Goal: Information Seeking & Learning: Learn about a topic

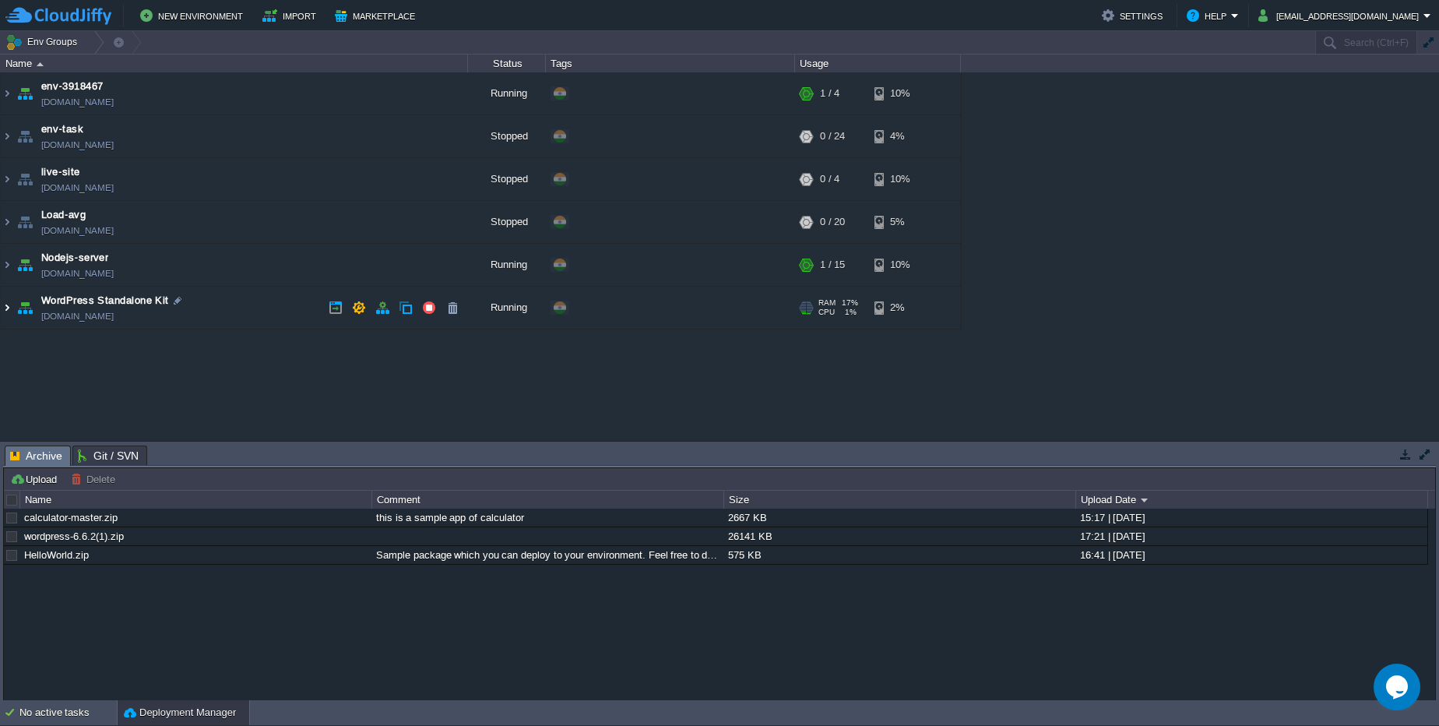
click at [3, 308] on img at bounding box center [7, 308] width 12 height 42
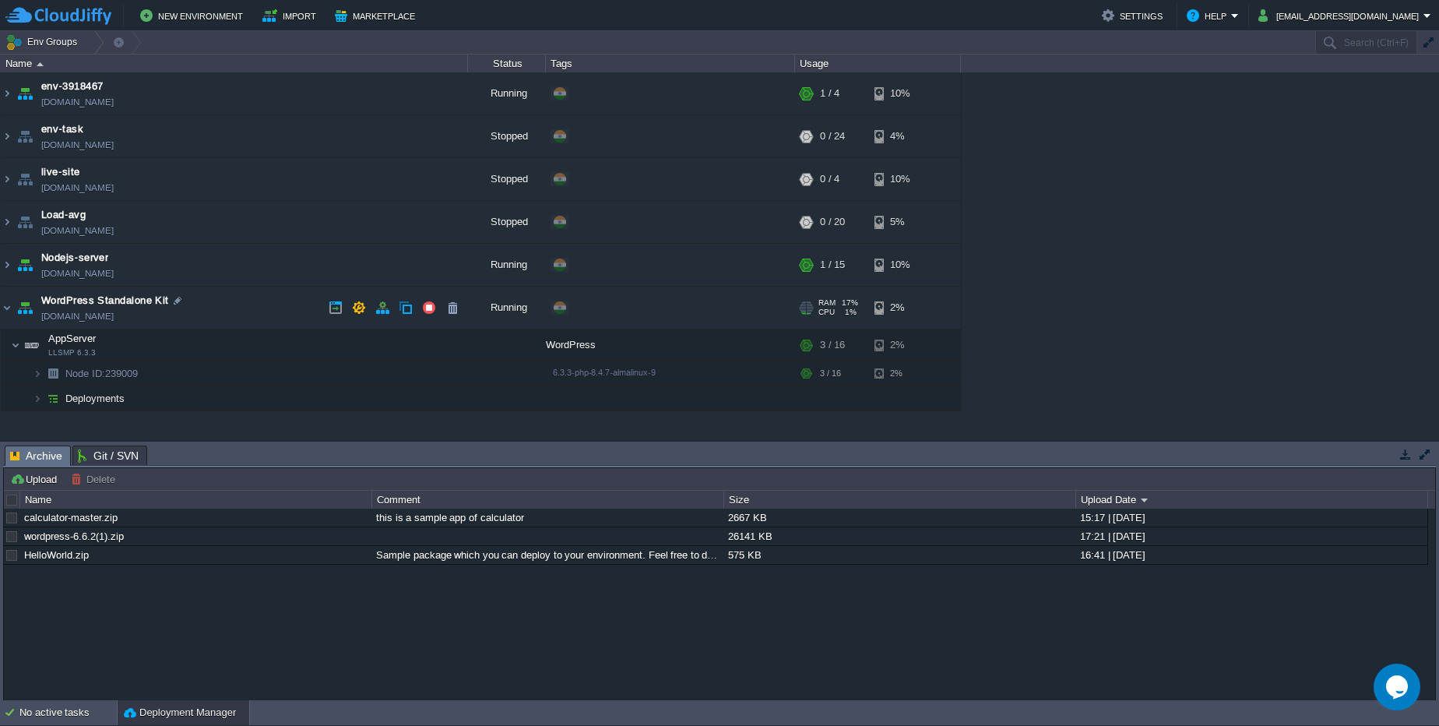
click at [90, 319] on link "env-5788155.cloudjiffy.net" at bounding box center [77, 316] width 72 height 16
click at [61, 269] on link "nodejs-server.cloudjiffy.net" at bounding box center [77, 274] width 72 height 16
click at [97, 107] on link "env-3918467.cloudjiffy.net" at bounding box center [77, 102] width 72 height 16
click at [9, 84] on img at bounding box center [7, 93] width 12 height 42
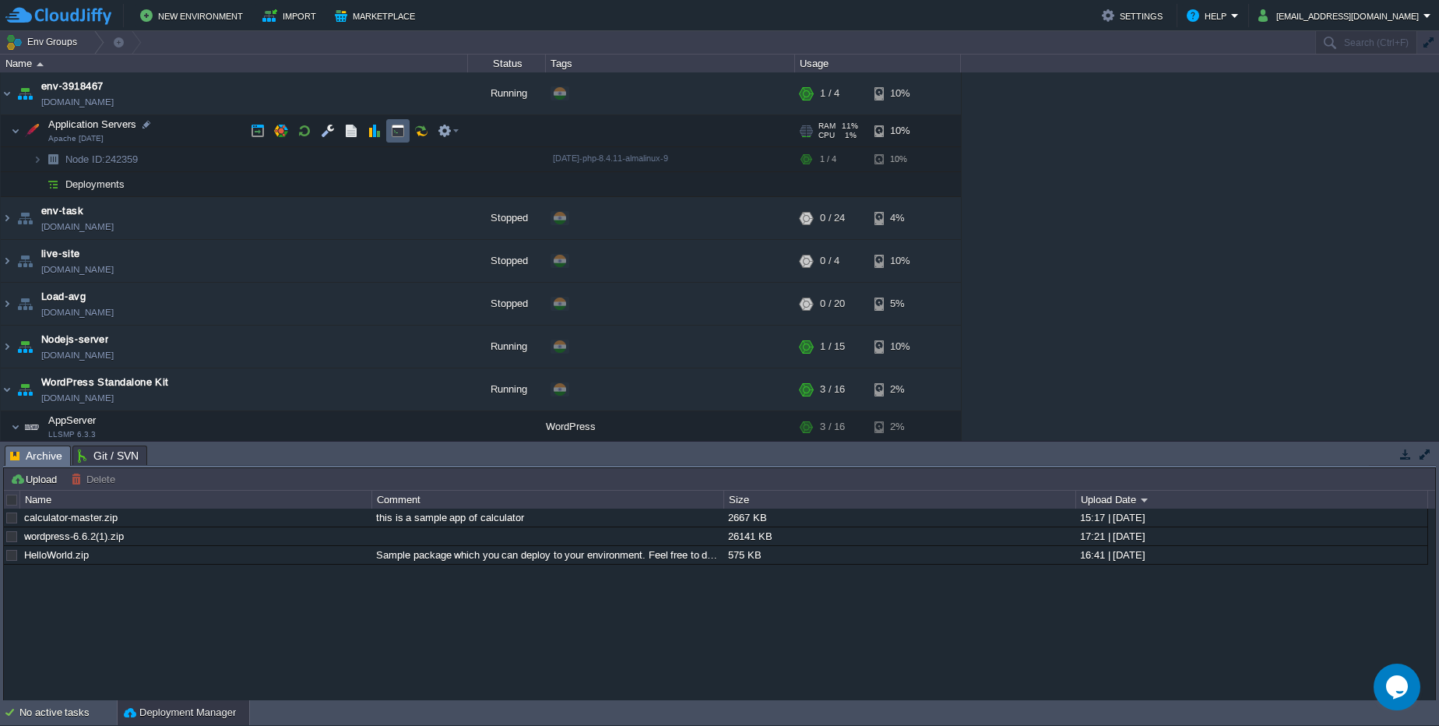
click at [399, 132] on button "button" at bounding box center [398, 131] width 14 height 14
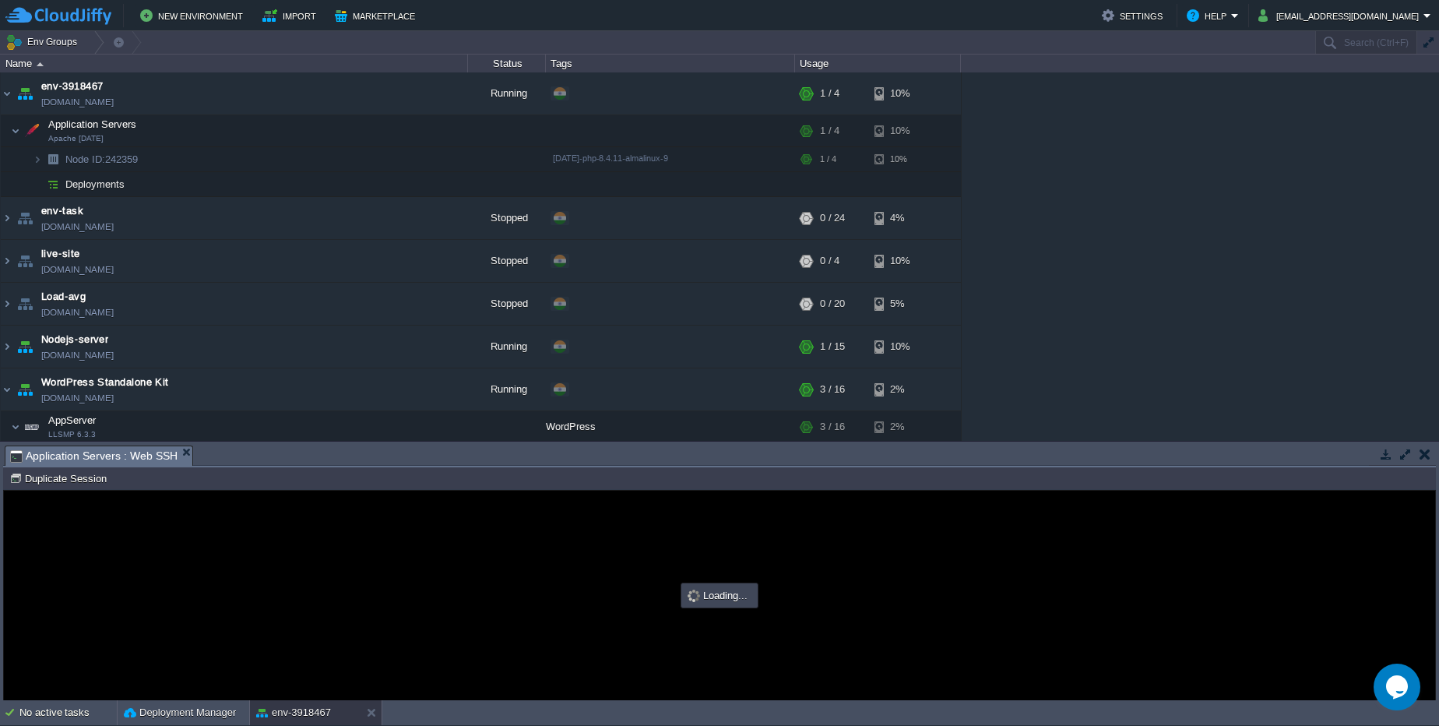
type input "#000000"
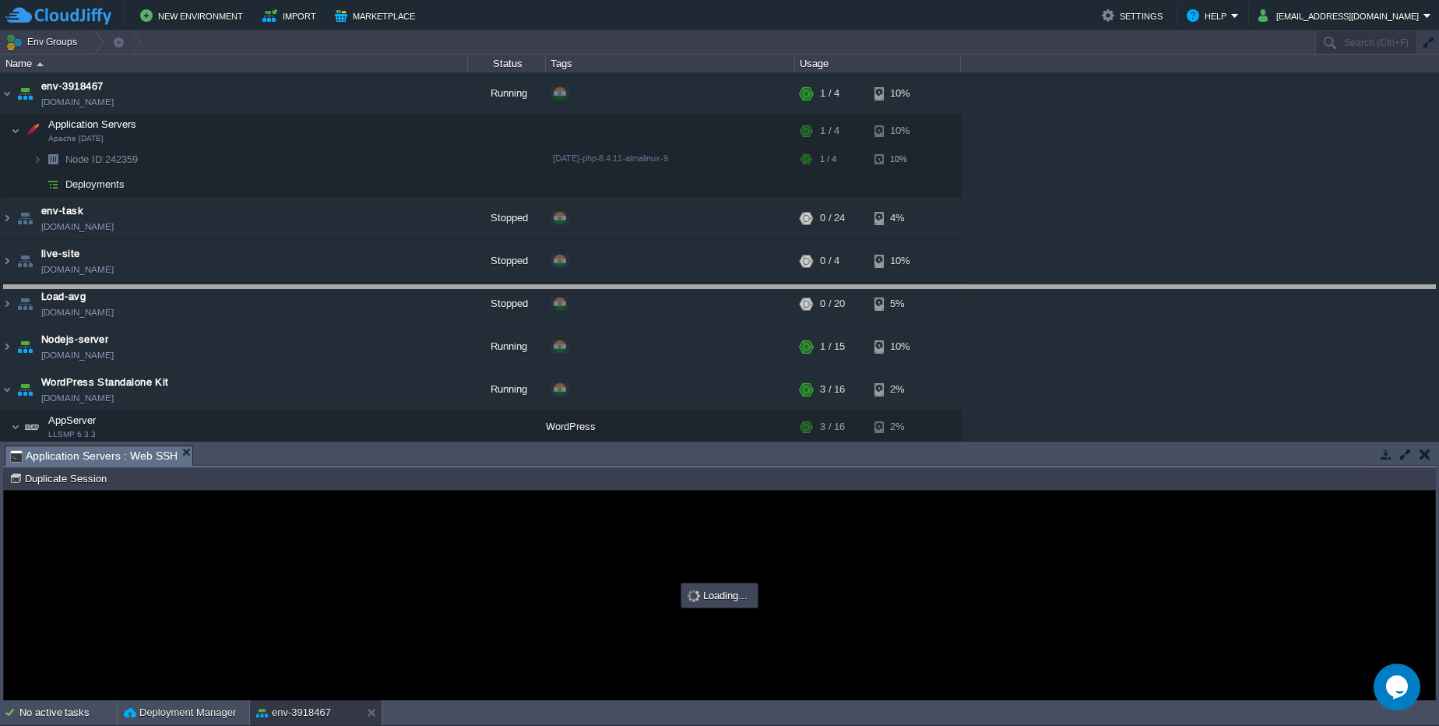
drag, startPoint x: 520, startPoint y: 452, endPoint x: 505, endPoint y: 289, distance: 163.4
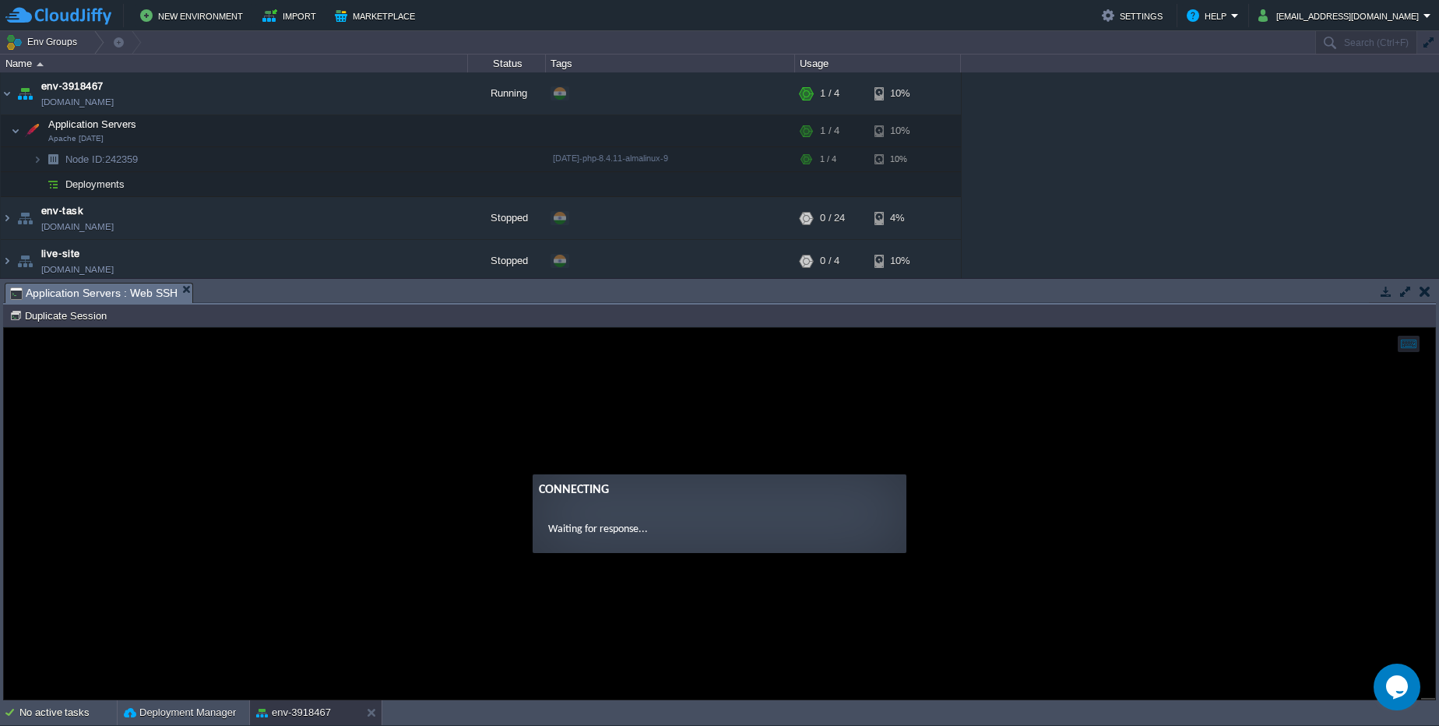
click at [522, 434] on guac-modal "Connecting Waiting for response..." at bounding box center [719, 513] width 1431 height 371
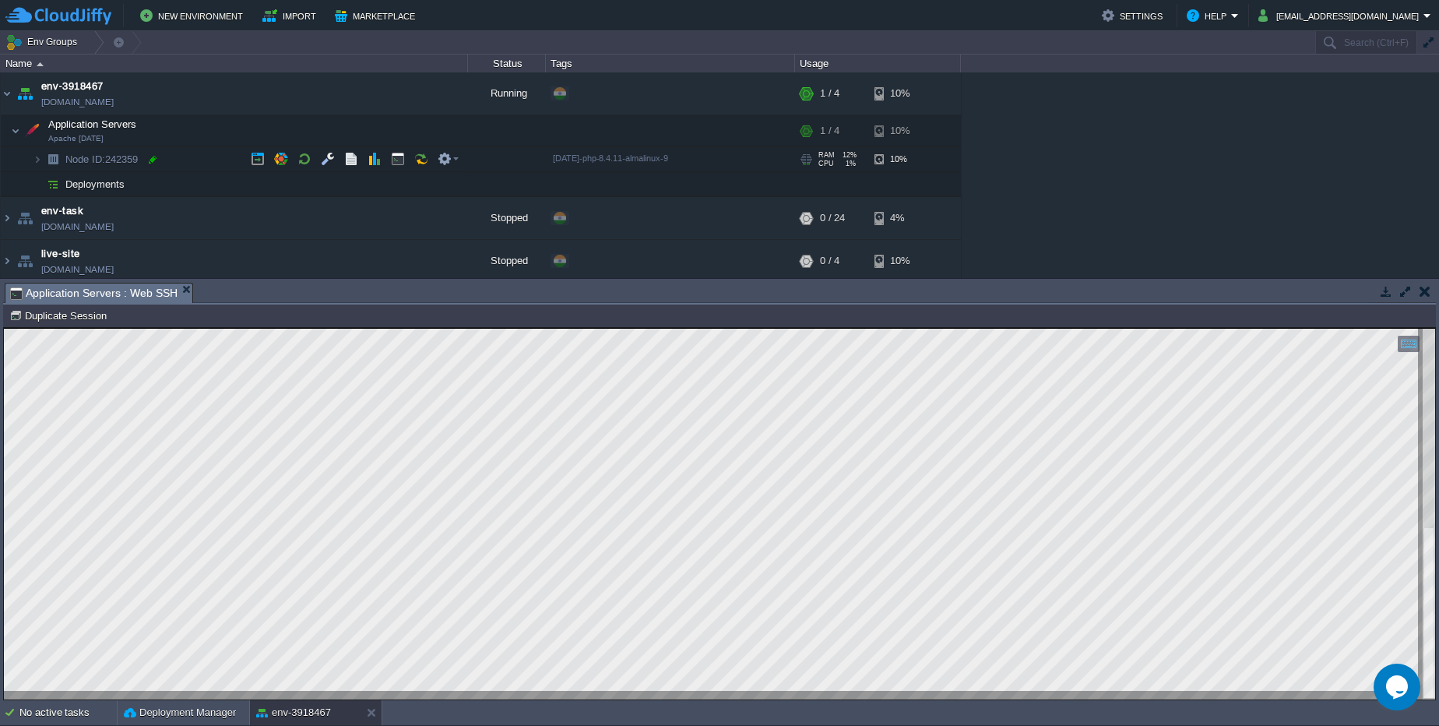
click at [154, 160] on div at bounding box center [153, 160] width 14 height 14
click at [346, 130] on button "button" at bounding box center [351, 131] width 14 height 14
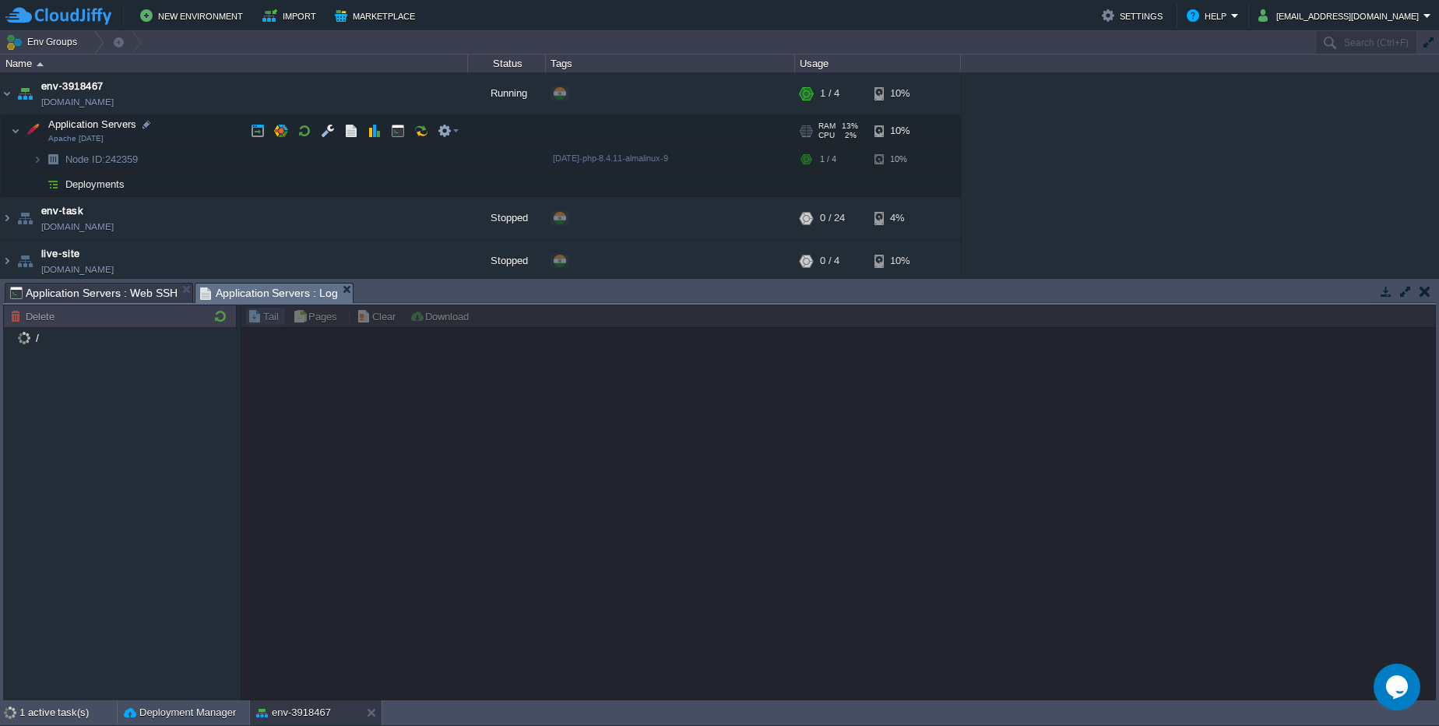
click at [330, 139] on td at bounding box center [327, 130] width 23 height 23
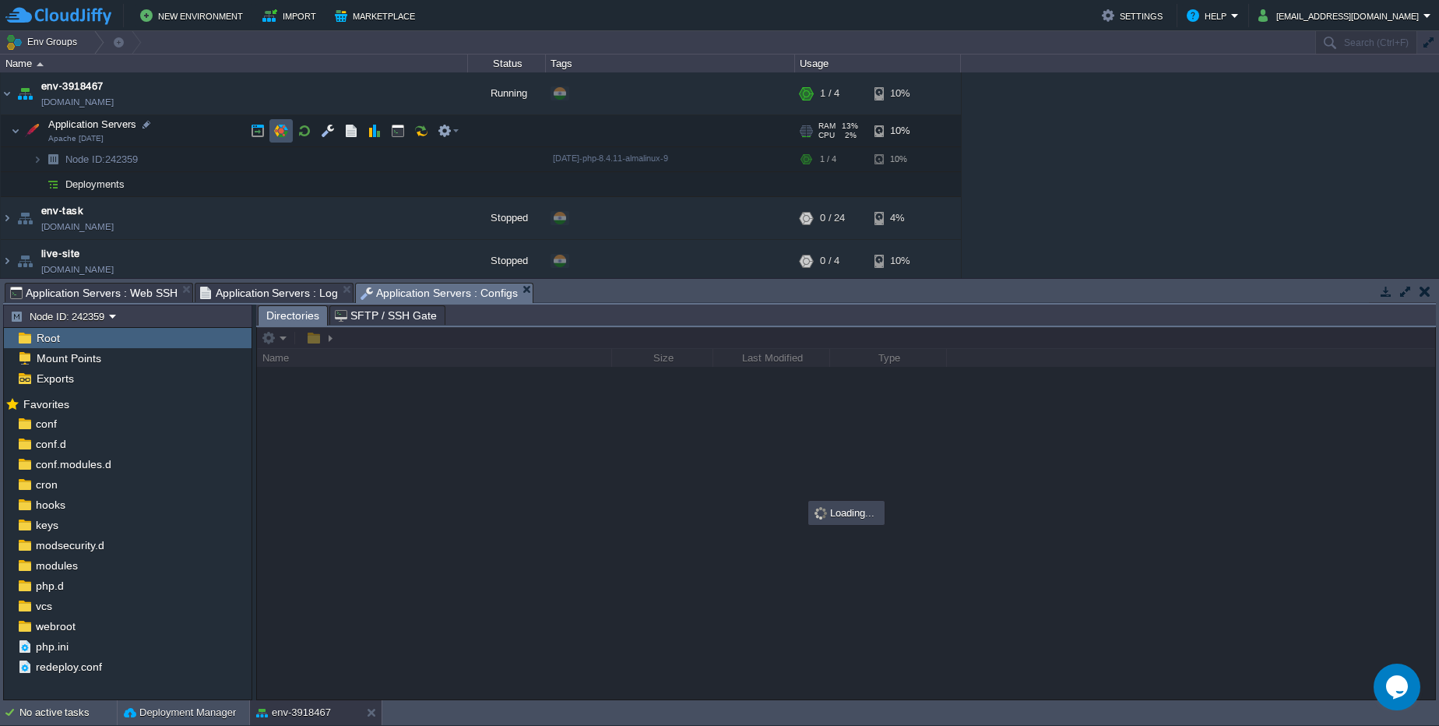
click at [285, 139] on td at bounding box center [280, 130] width 23 height 23
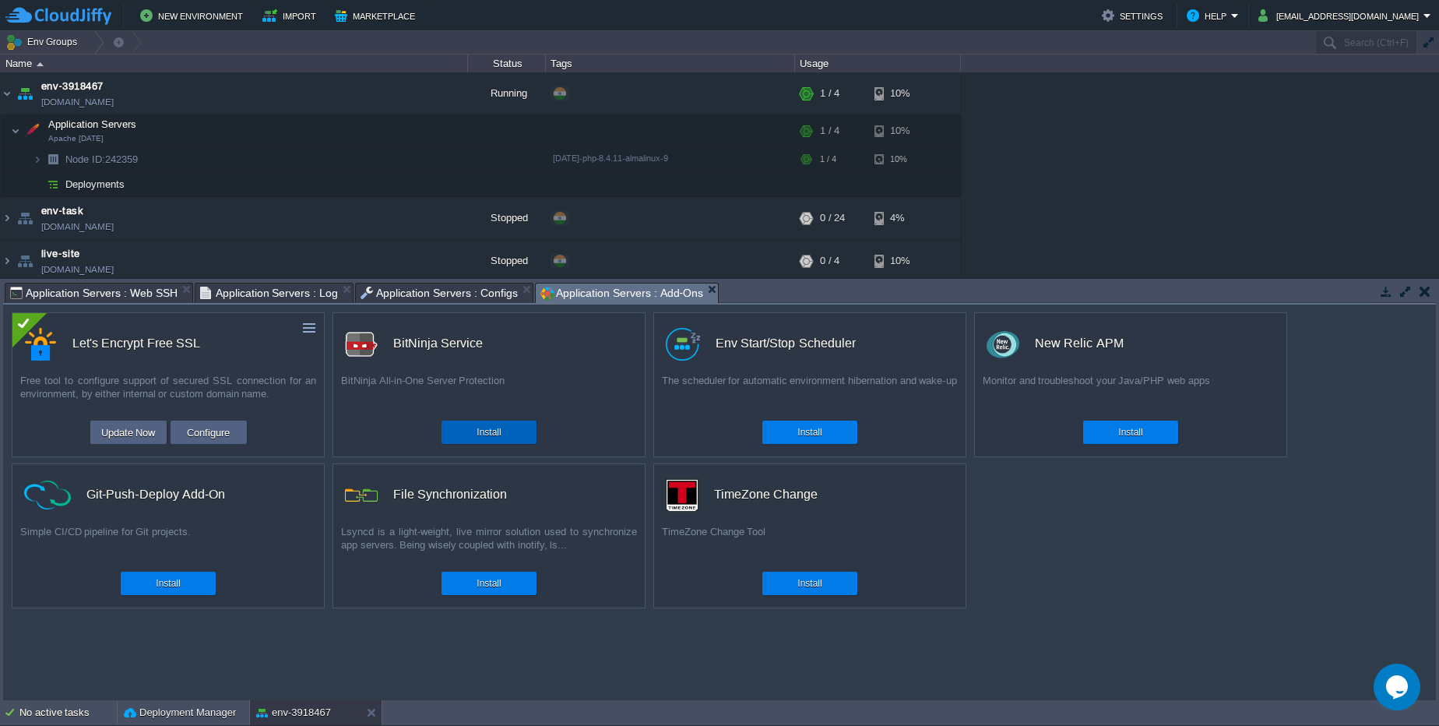
click at [506, 427] on div "Install" at bounding box center [489, 431] width 72 height 23
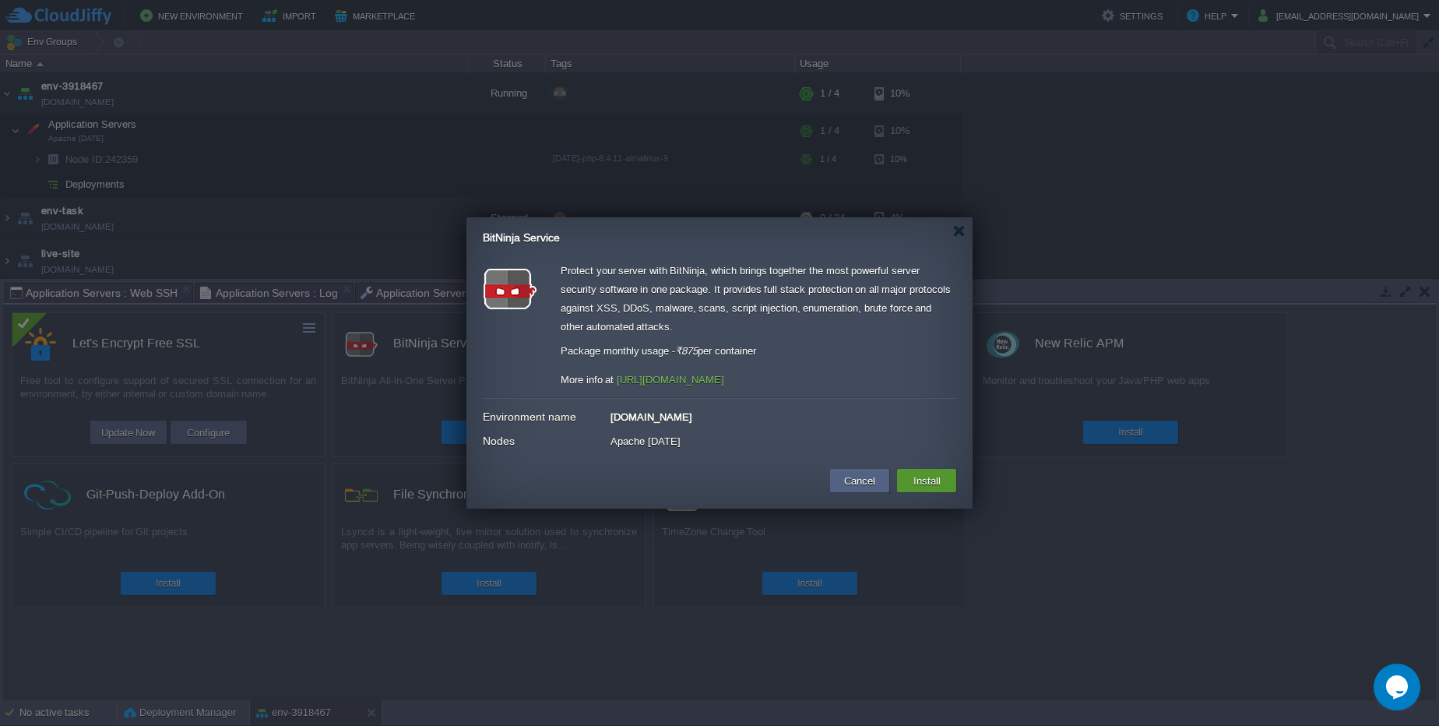
click at [945, 477] on td "Install" at bounding box center [926, 480] width 59 height 23
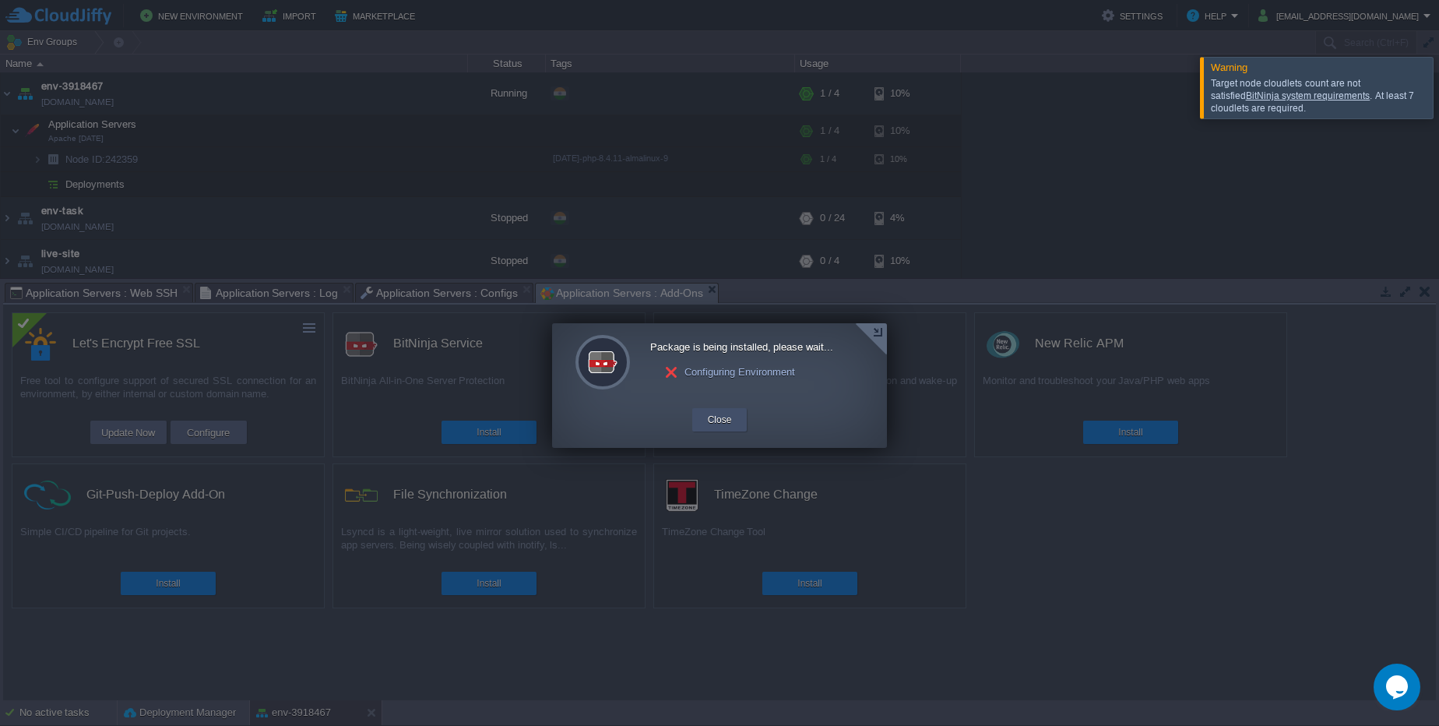
click at [732, 426] on div "Close" at bounding box center [720, 419] width 32 height 23
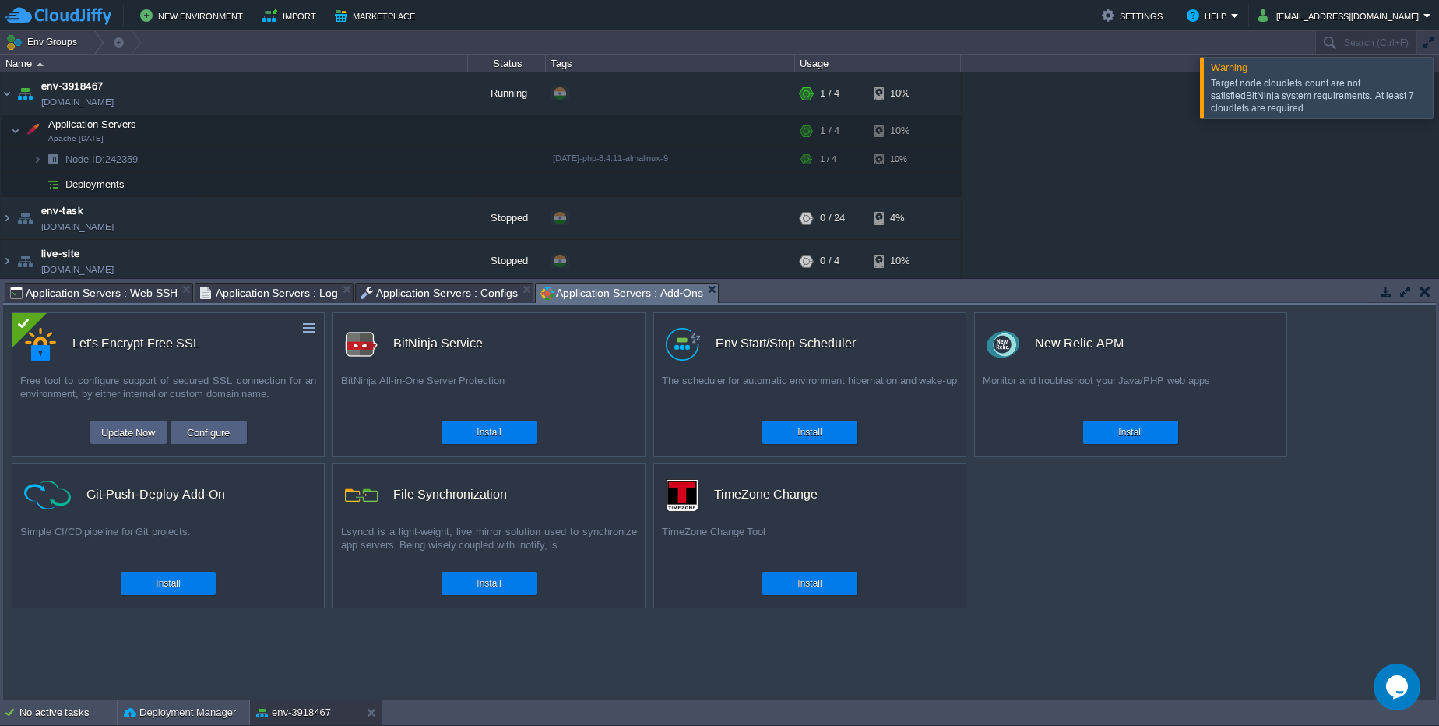
click at [1438, 83] on div at bounding box center [1458, 87] width 0 height 61
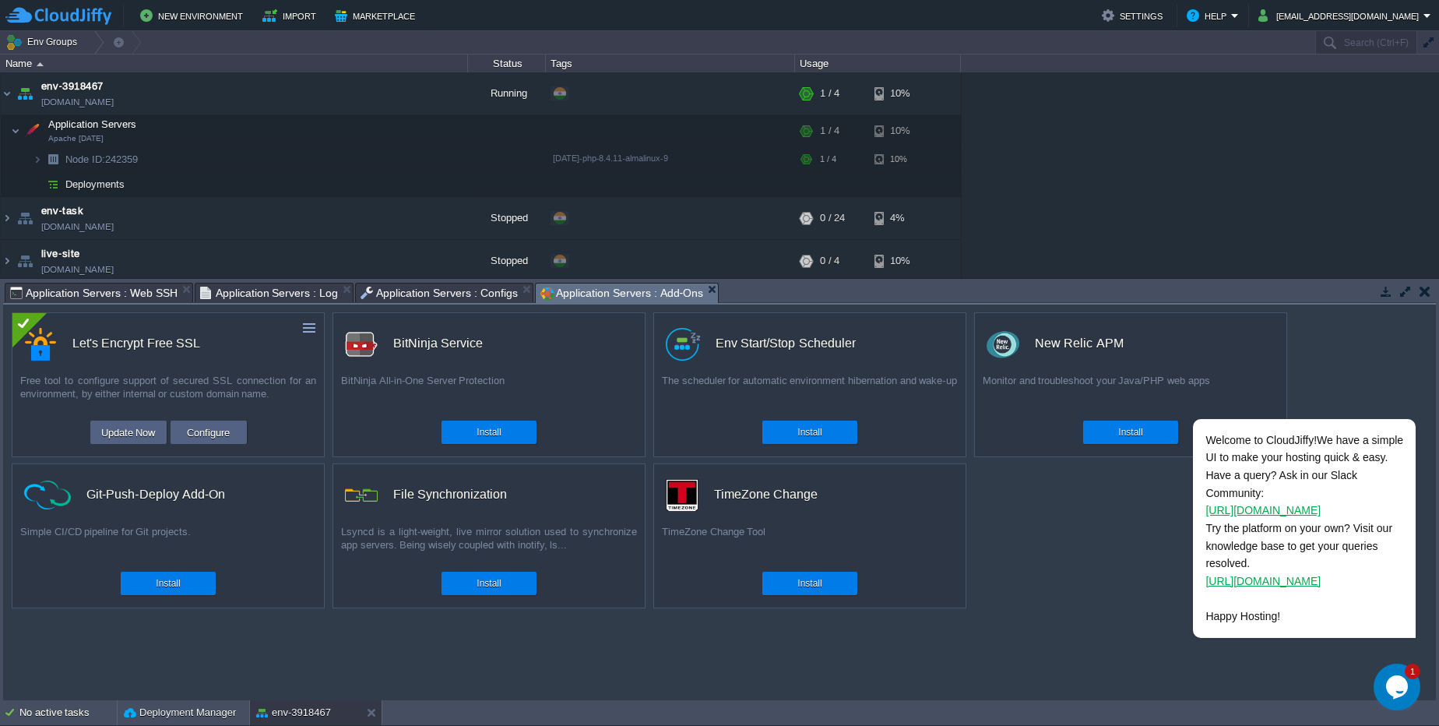
click at [1426, 291] on button "button" at bounding box center [1424, 291] width 11 height 14
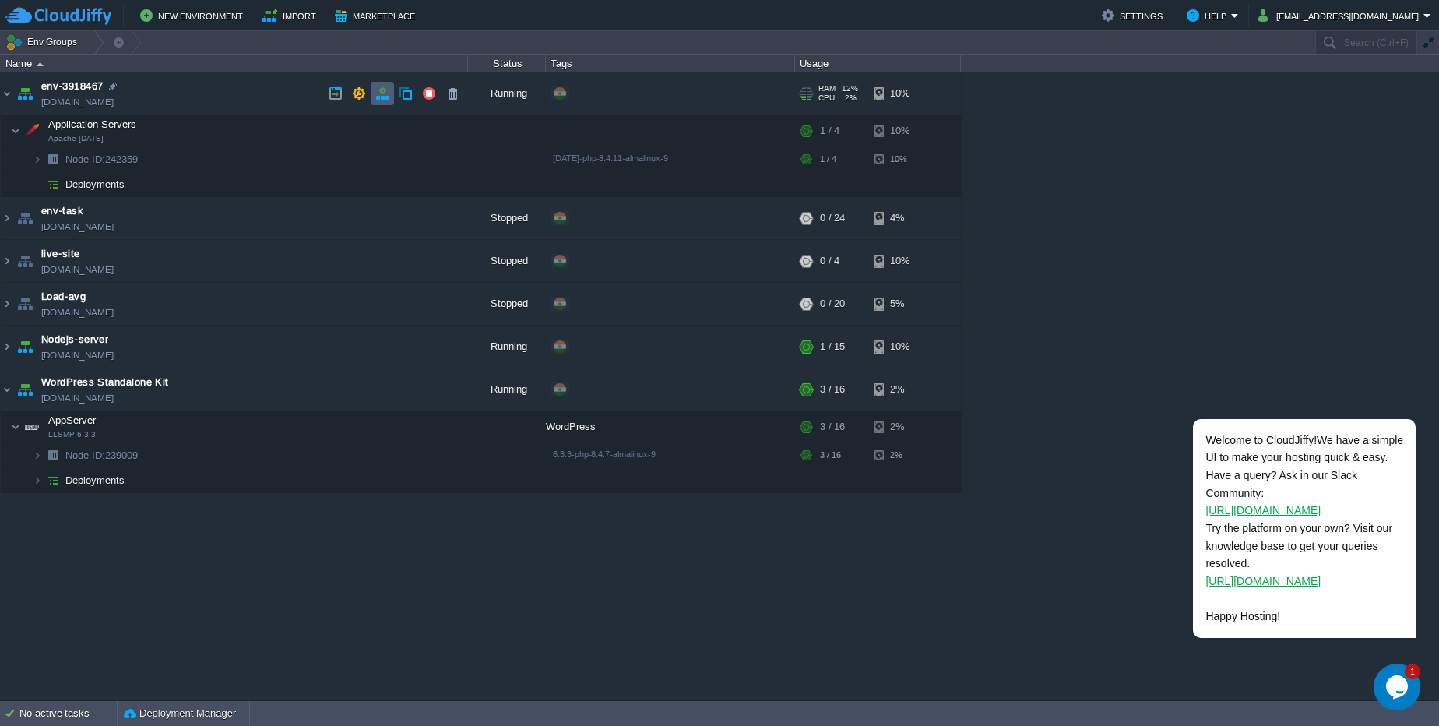
click at [391, 87] on td at bounding box center [382, 93] width 23 height 23
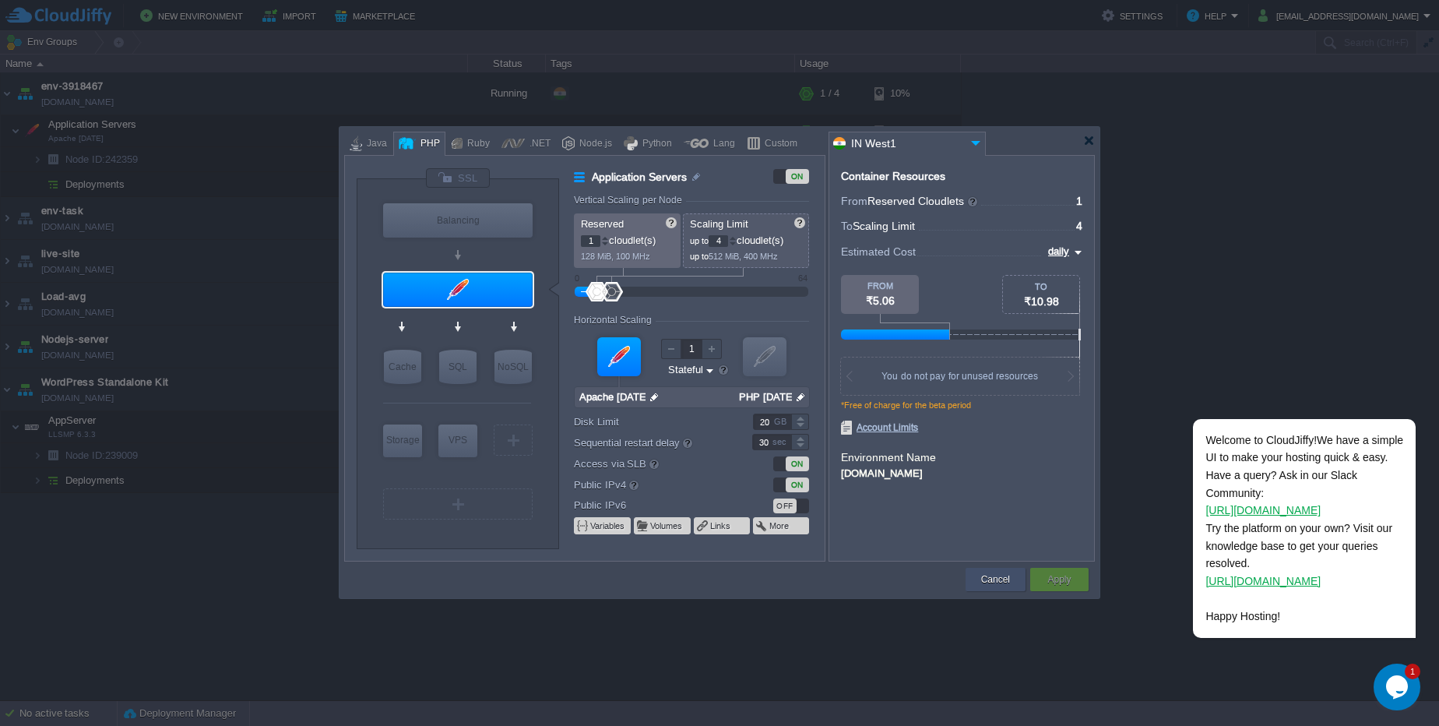
click at [996, 578] on button "Cancel" at bounding box center [995, 579] width 29 height 16
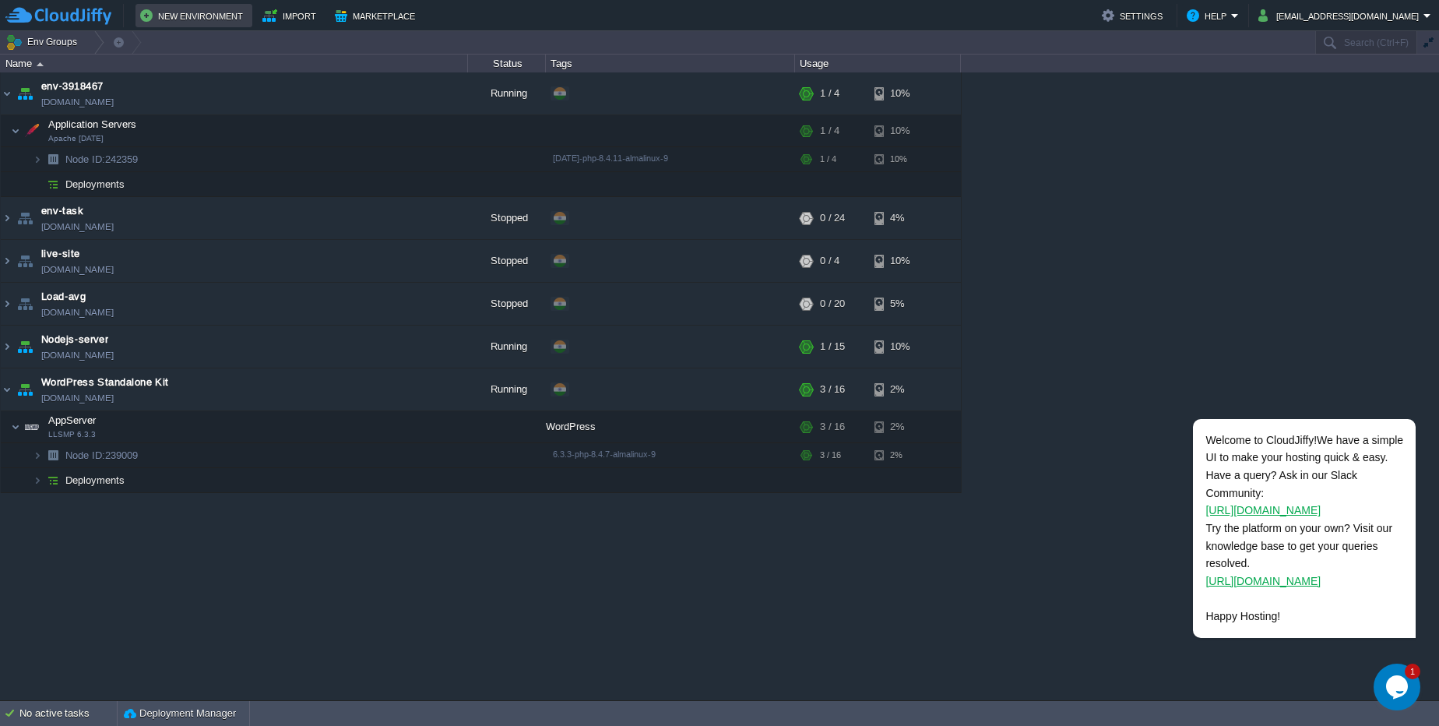
click at [223, 14] on button "New Environment" at bounding box center [193, 15] width 107 height 19
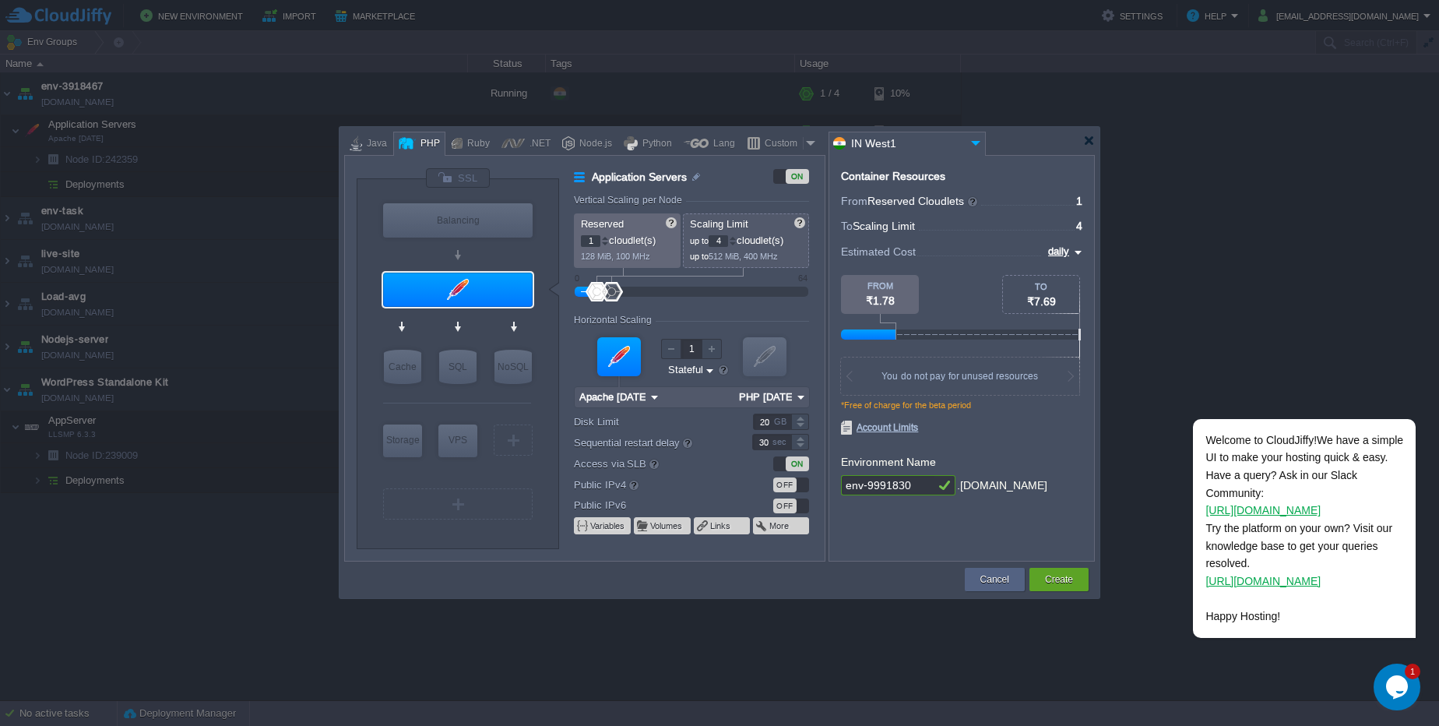
type input "NGINX 1.28.0"
drag, startPoint x: 621, startPoint y: 255, endPoint x: 633, endPoint y: 254, distance: 12.6
click at [633, 254] on span "128 MiB, 100 MHz" at bounding box center [615, 255] width 69 height 9
type input "9"
drag, startPoint x: 614, startPoint y: 287, endPoint x: 638, endPoint y: 290, distance: 25.1
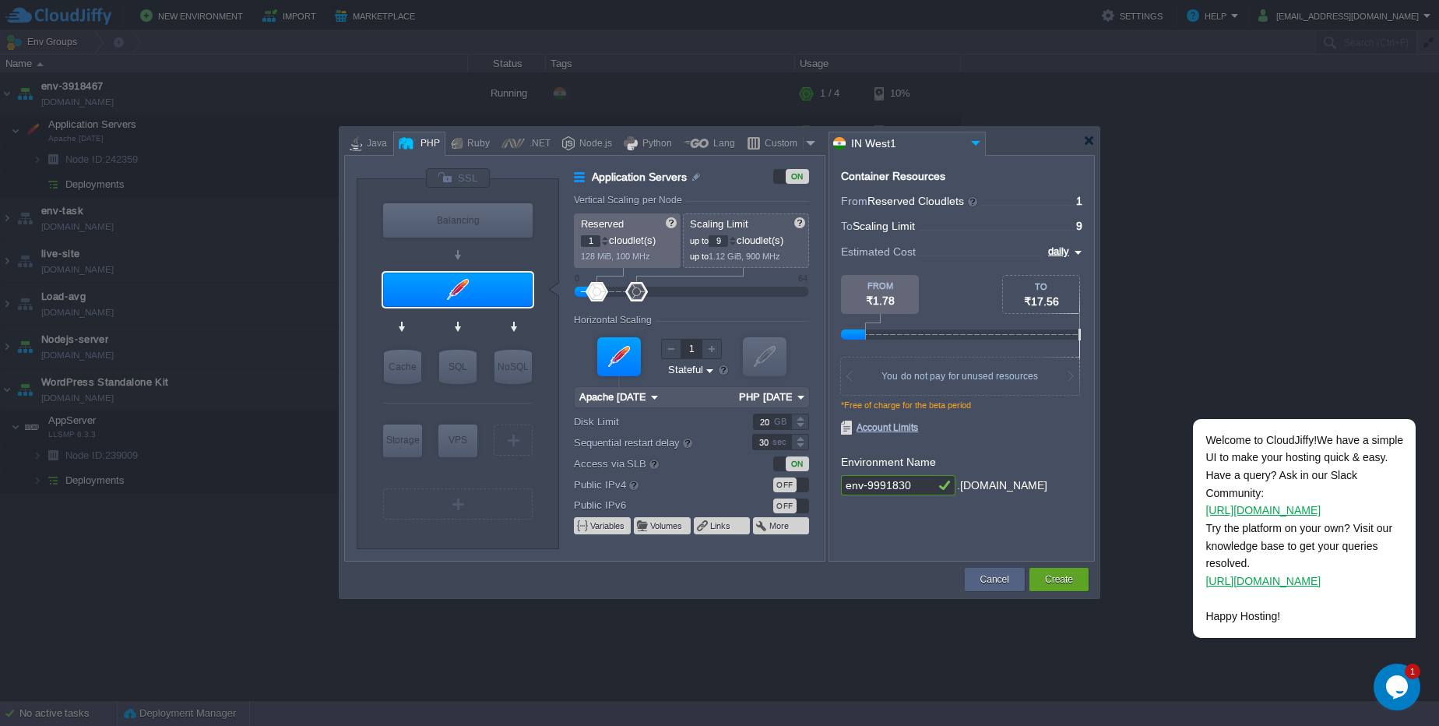
click at [638, 290] on div at bounding box center [636, 291] width 23 height 19
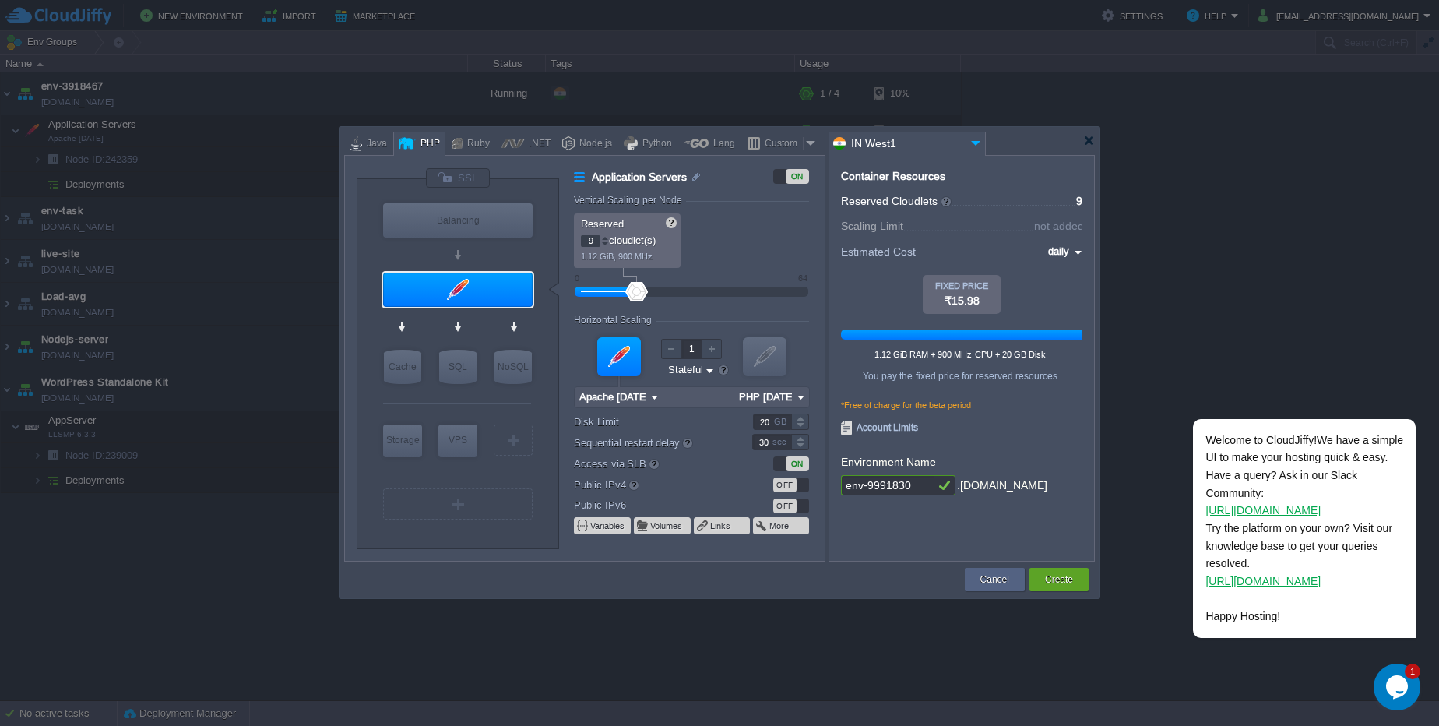
type input "8"
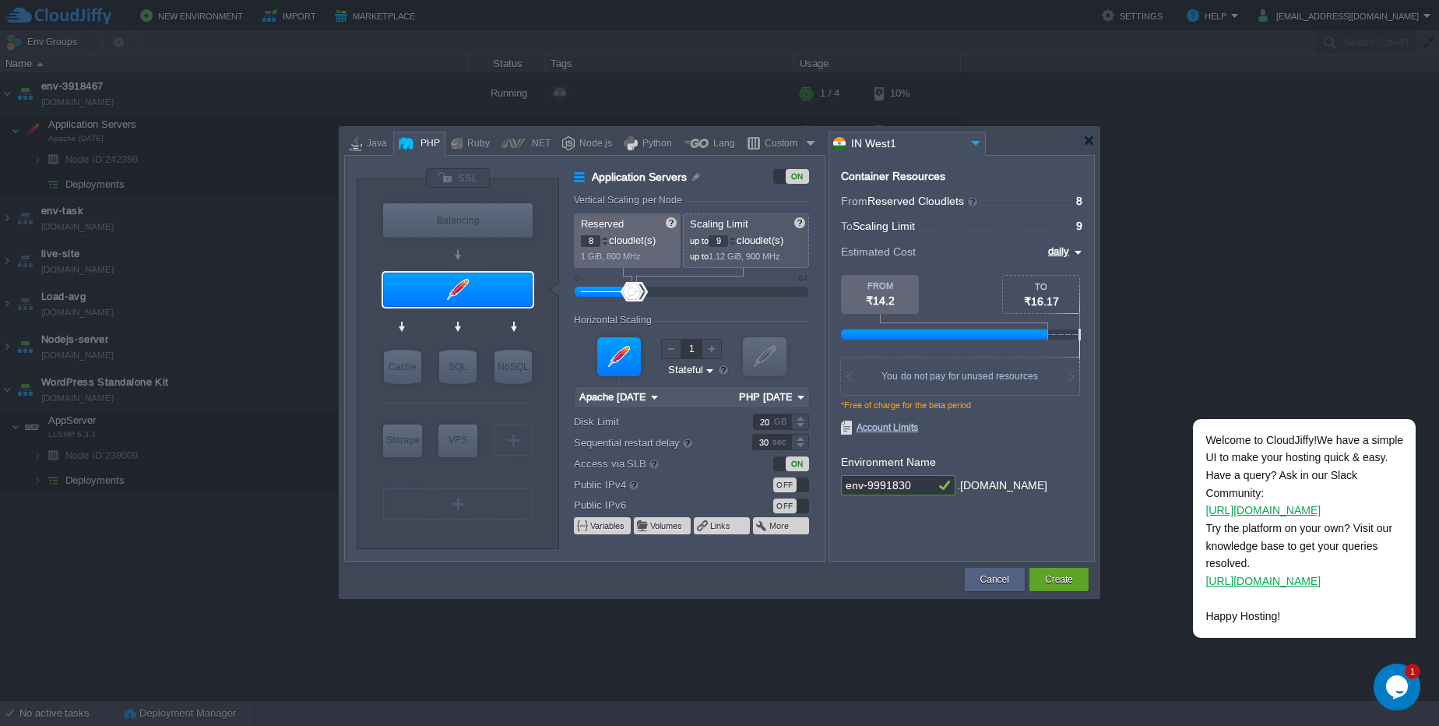
drag, startPoint x: 598, startPoint y: 289, endPoint x: 629, endPoint y: 294, distance: 31.6
click at [629, 294] on div at bounding box center [632, 291] width 23 height 19
drag, startPoint x: 636, startPoint y: 293, endPoint x: 691, endPoint y: 306, distance: 56.8
click at [691, 306] on form "Vertical Scaling per Node Reserved 8 cloudlet(s) 1 GiB, 800 MHz Scaling Limit u…" at bounding box center [699, 378] width 250 height 366
drag, startPoint x: 694, startPoint y: 297, endPoint x: 671, endPoint y: 293, distance: 22.9
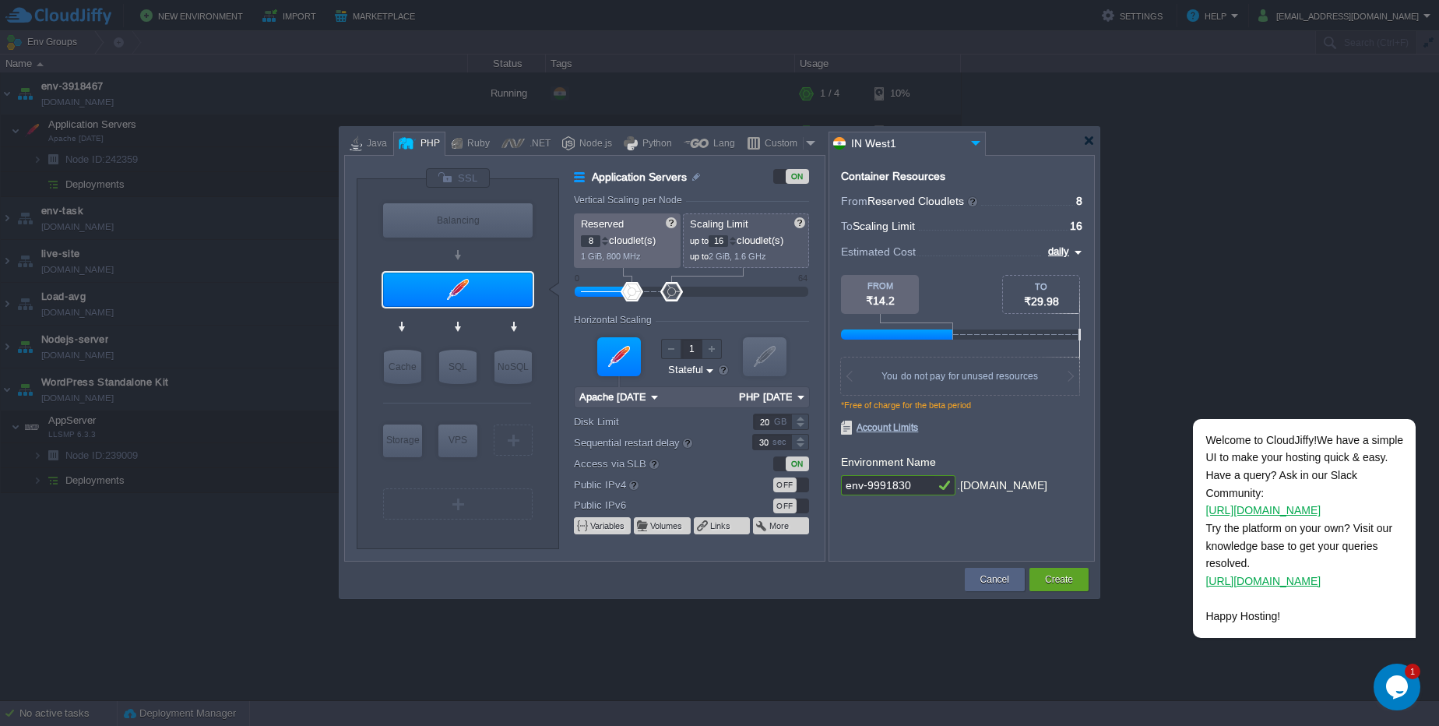
click at [671, 293] on div at bounding box center [671, 291] width 23 height 19
type input "15"
drag, startPoint x: 668, startPoint y: 290, endPoint x: 664, endPoint y: 304, distance: 13.8
click at [664, 304] on form "Vertical Scaling per Node Reserved 8 cloudlet(s) 1 GiB, 800 MHz Scaling Limit u…" at bounding box center [699, 378] width 250 height 366
click at [1066, 251] on input "daily" at bounding box center [1056, 251] width 26 height 17
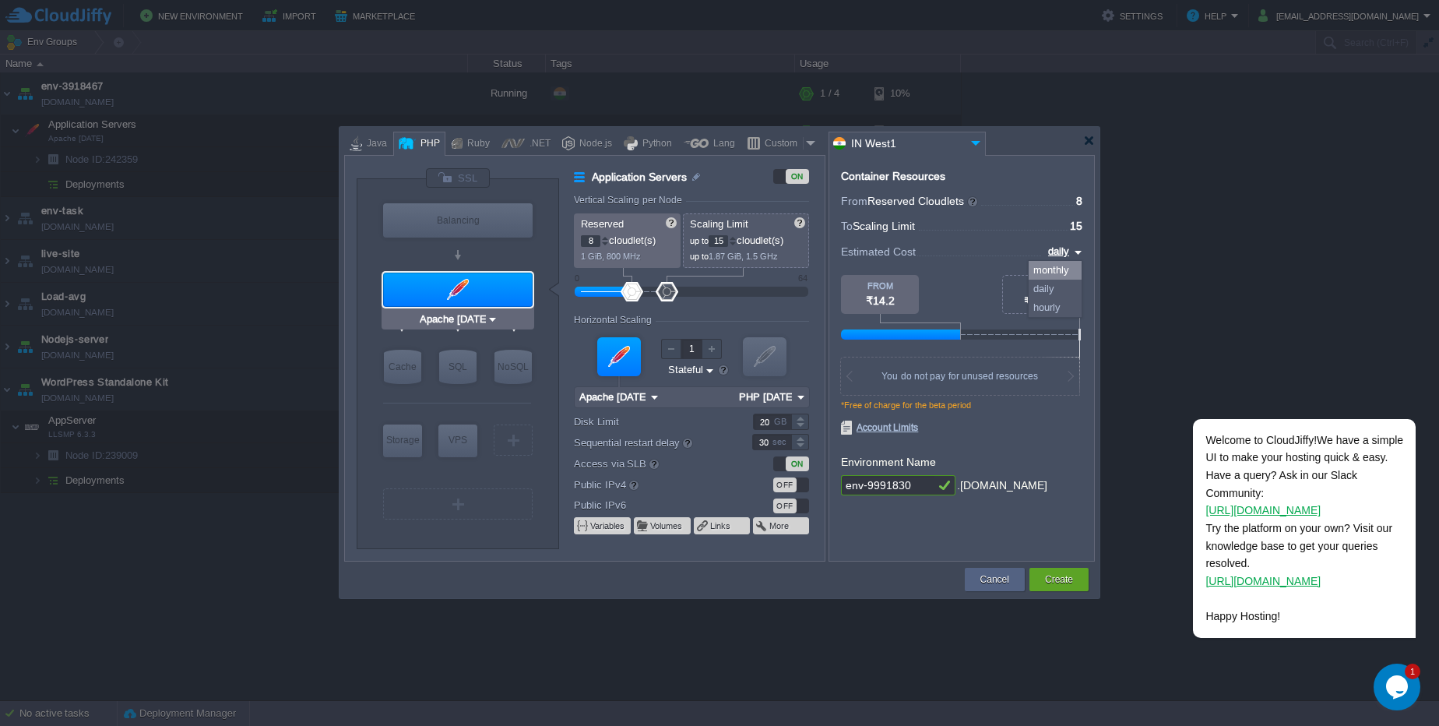
click at [462, 283] on div at bounding box center [457, 290] width 149 height 34
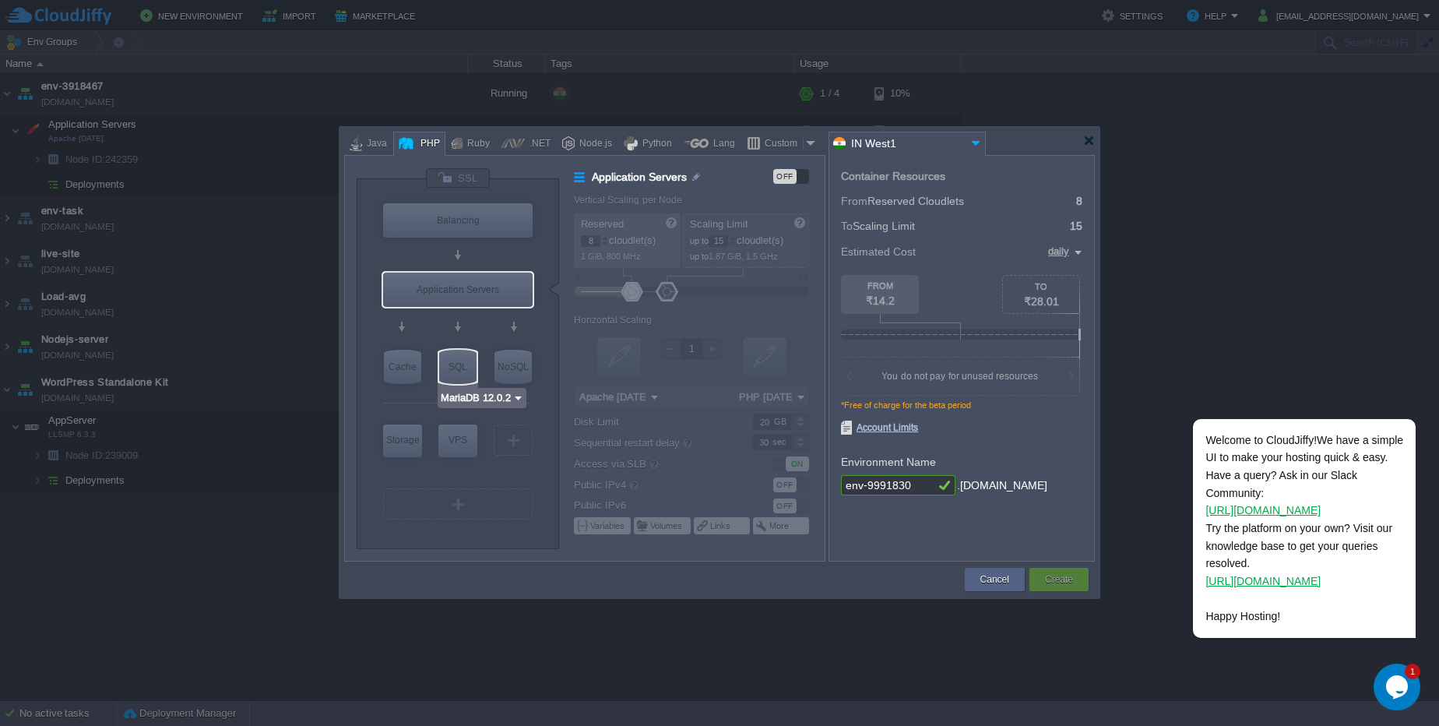
type input "AlmaLinux 9.6"
click at [468, 445] on div "VPS" at bounding box center [457, 439] width 39 height 31
type input "Elastic VPS"
type input "1"
type input "4"
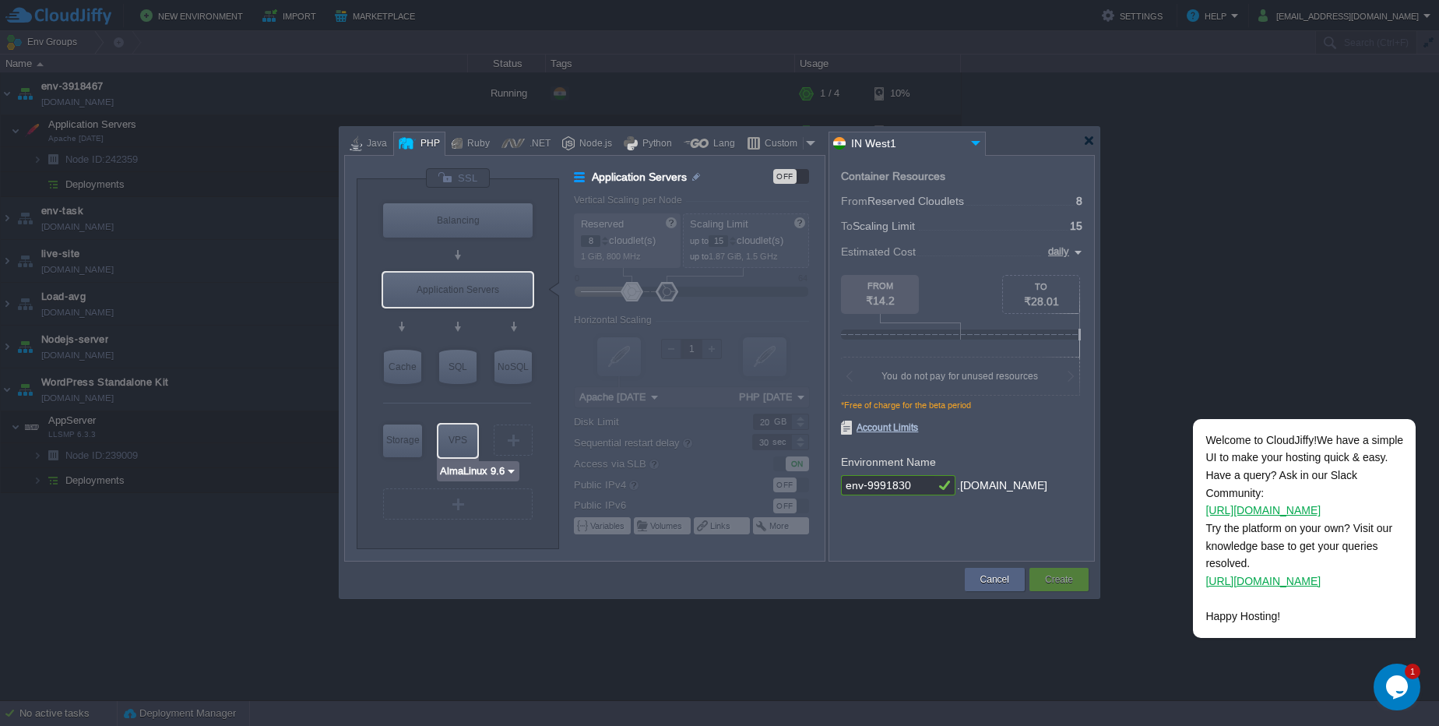
type input "AlmaLinux 9.6"
type input "9.6"
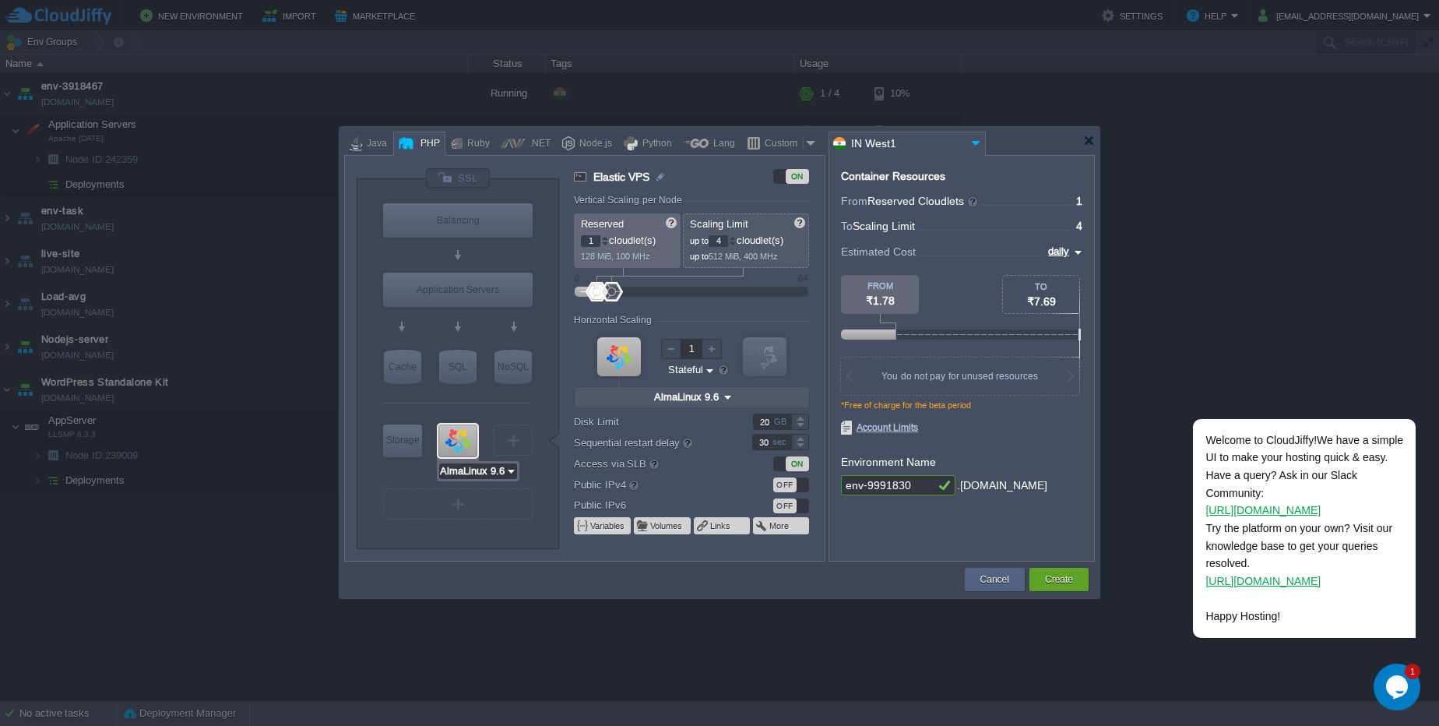
click at [497, 472] on input "AlmaLinux 9.6" at bounding box center [472, 471] width 66 height 16
click at [476, 473] on input "AlmaLinux 9.6" at bounding box center [472, 471] width 66 height 16
click at [1062, 251] on input "daily" at bounding box center [1056, 251] width 26 height 17
click at [1071, 277] on div "monthly" at bounding box center [1055, 270] width 53 height 19
click at [1067, 244] on input "monthly" at bounding box center [1049, 251] width 41 height 17
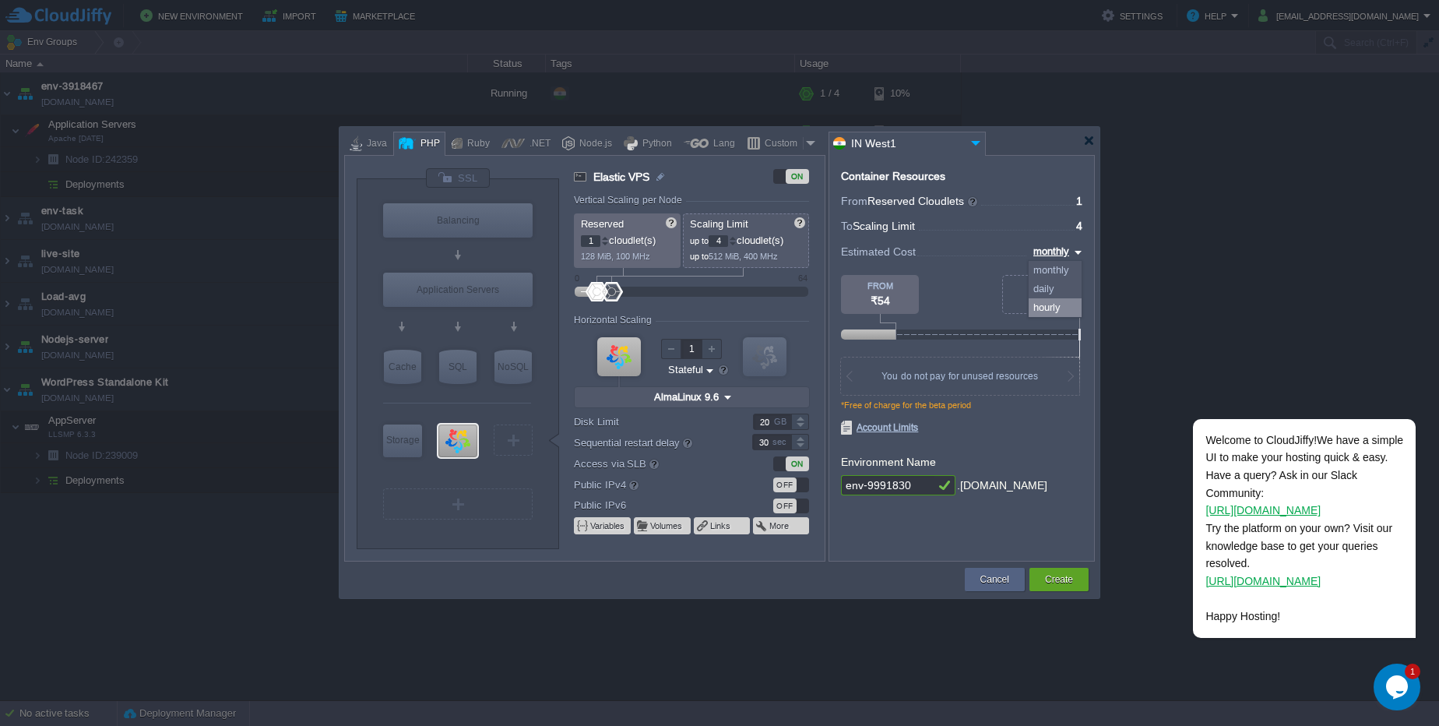
click at [1072, 304] on div "hourly" at bounding box center [1055, 307] width 53 height 19
type input "hourly"
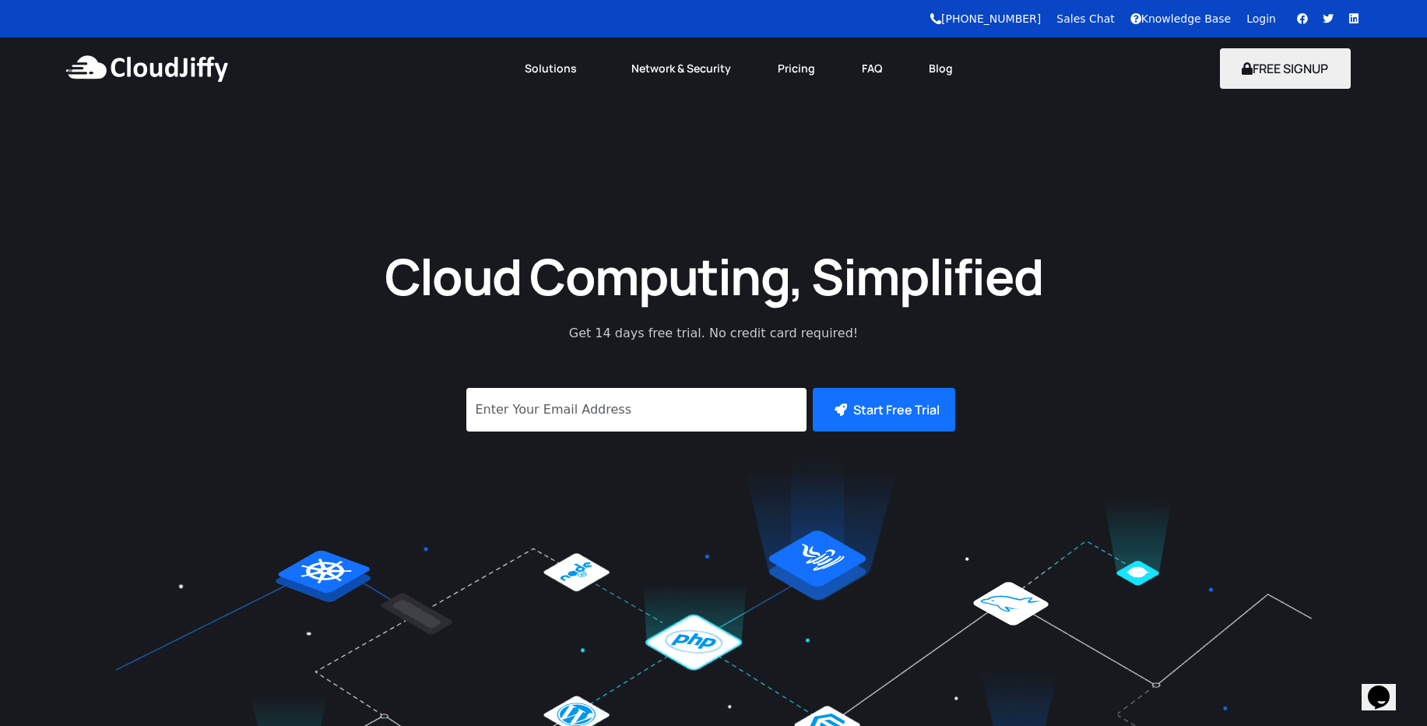
drag, startPoint x: 811, startPoint y: 69, endPoint x: 794, endPoint y: 32, distance: 40.8
click at [811, 69] on link "Pricing" at bounding box center [796, 68] width 84 height 34
click at [794, 69] on link "Pricing" at bounding box center [796, 68] width 84 height 34
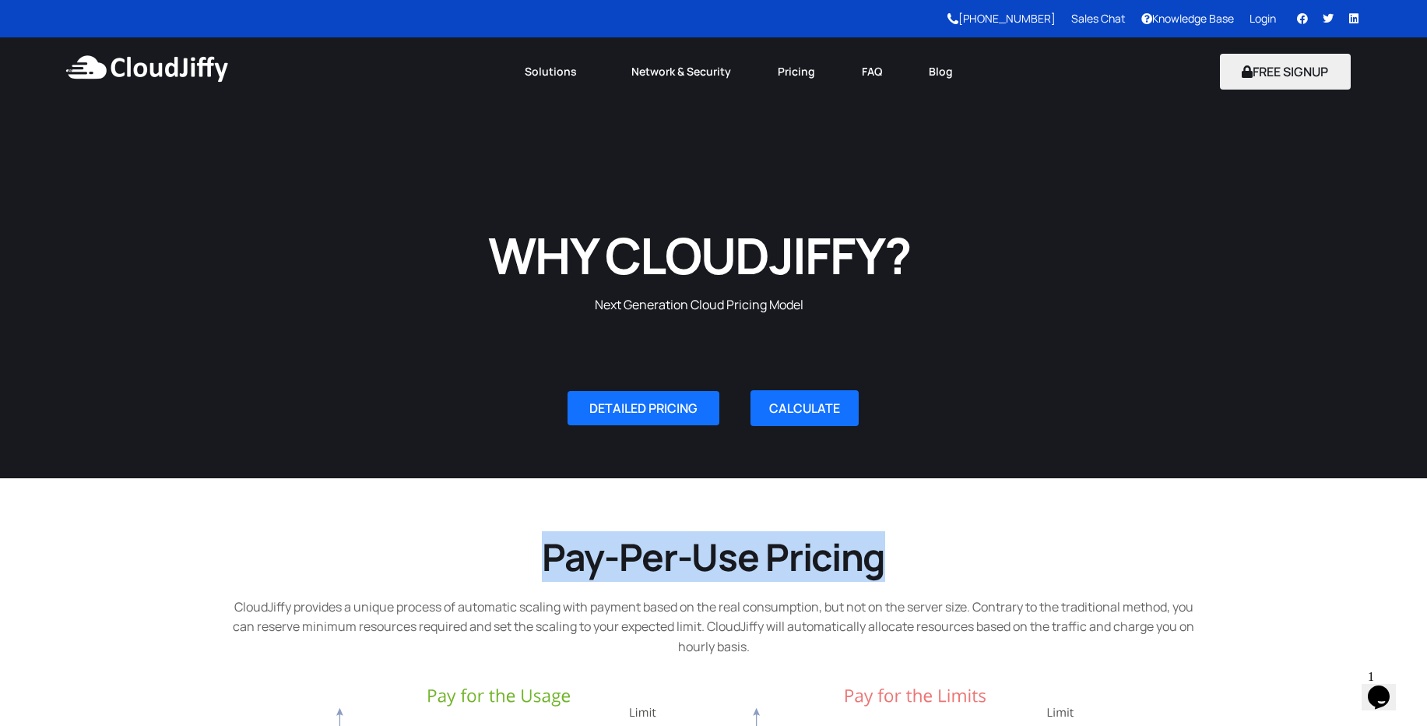
drag, startPoint x: 1254, startPoint y: 559, endPoint x: 1190, endPoint y: 388, distance: 182.8
click at [1146, 533] on h2 "Pay-Per-Use Pricing" at bounding box center [713, 557] width 981 height 48
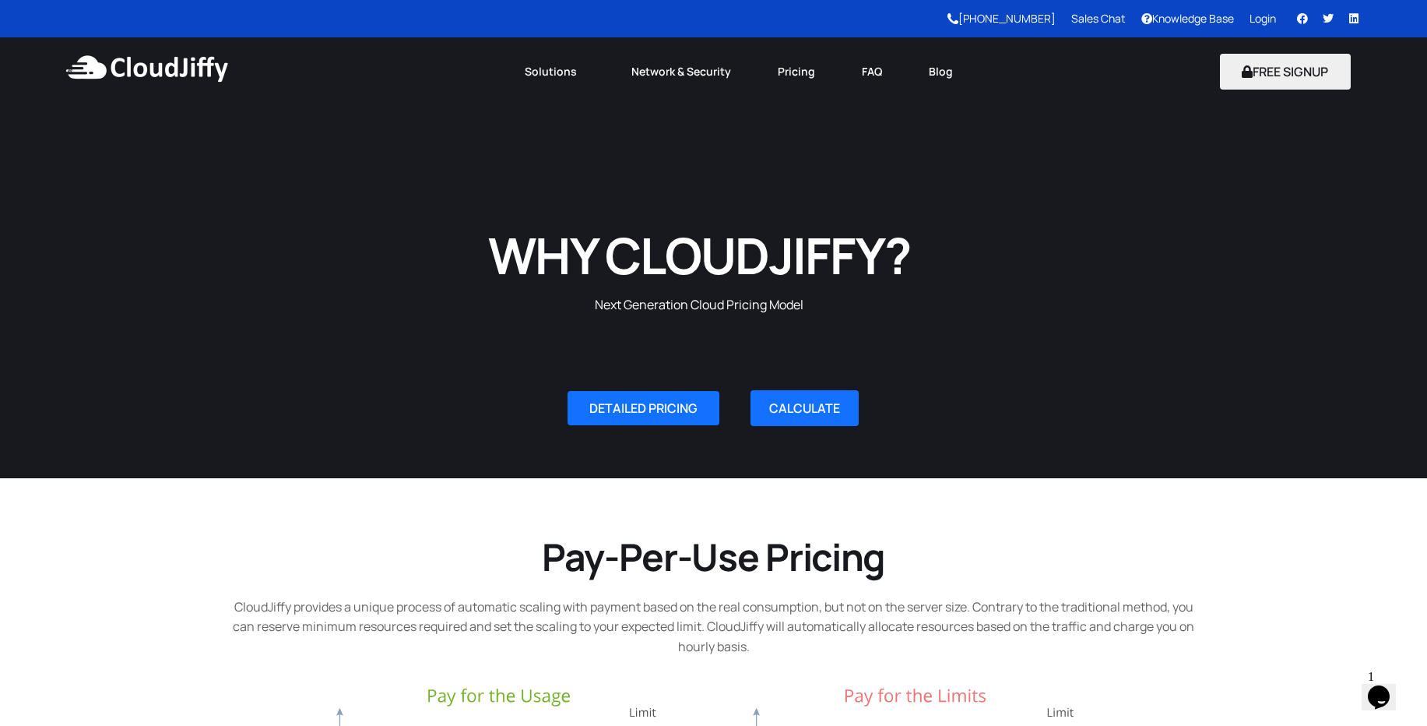
click at [1088, 578] on h2 "Pay-Per-Use Pricing" at bounding box center [713, 557] width 981 height 48
click at [636, 413] on span "DETAILED PRICING" at bounding box center [643, 408] width 108 height 12
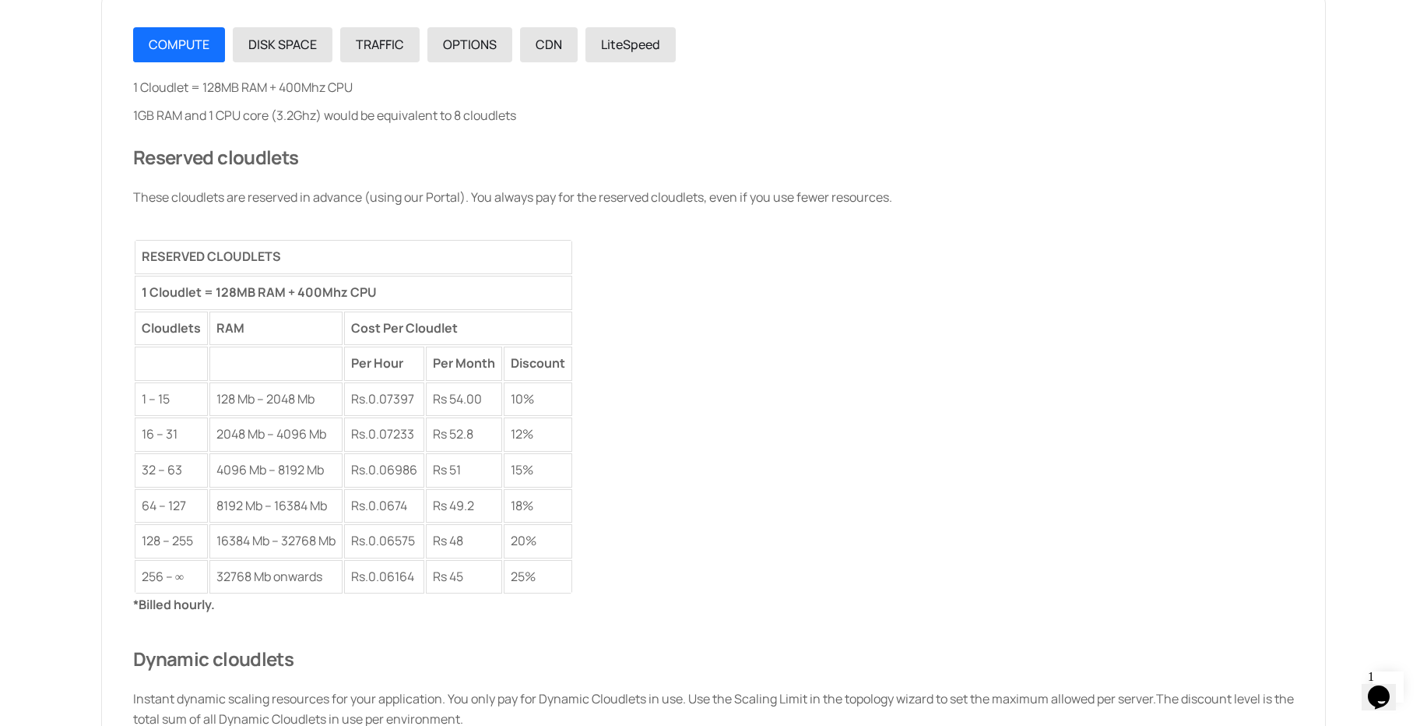
scroll to position [2038, 0]
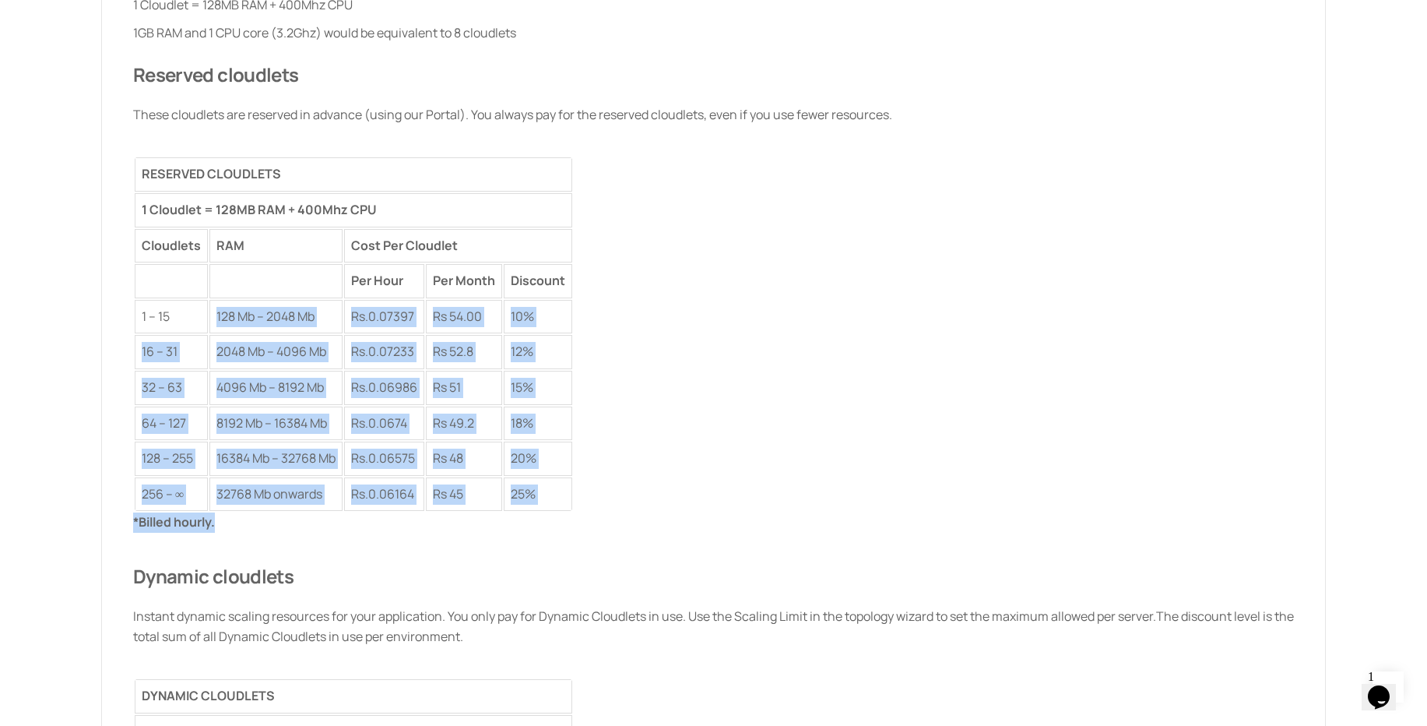
drag, startPoint x: 217, startPoint y: 316, endPoint x: 389, endPoint y: 517, distance: 264.5
click at [389, 517] on div "1 Cloudlet = 128MB RAM + 400Mhz CPU 1GB RAM and 1 CPU core (3.2Ghz) would be eq…" at bounding box center [713, 524] width 1161 height 1058
click at [914, 455] on div "1 Cloudlet = 128MB RAM + 400Mhz CPU 1GB RAM and 1 CPU core (3.2Ghz) would be eq…" at bounding box center [713, 253] width 1161 height 517
click at [913, 455] on div "1 Cloudlet = 128MB RAM + 400Mhz CPU 1GB RAM and 1 CPU core (3.2Ghz) would be eq…" at bounding box center [713, 253] width 1161 height 517
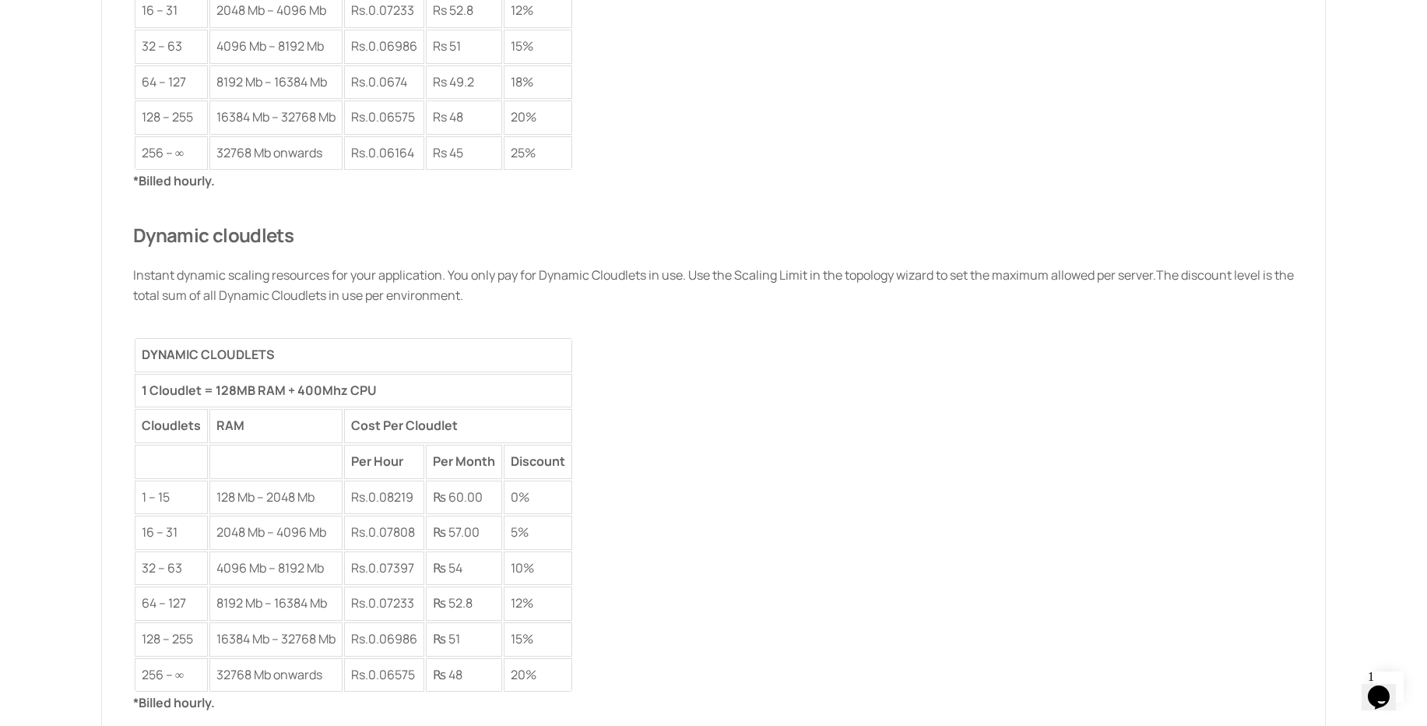
scroll to position [2411, 0]
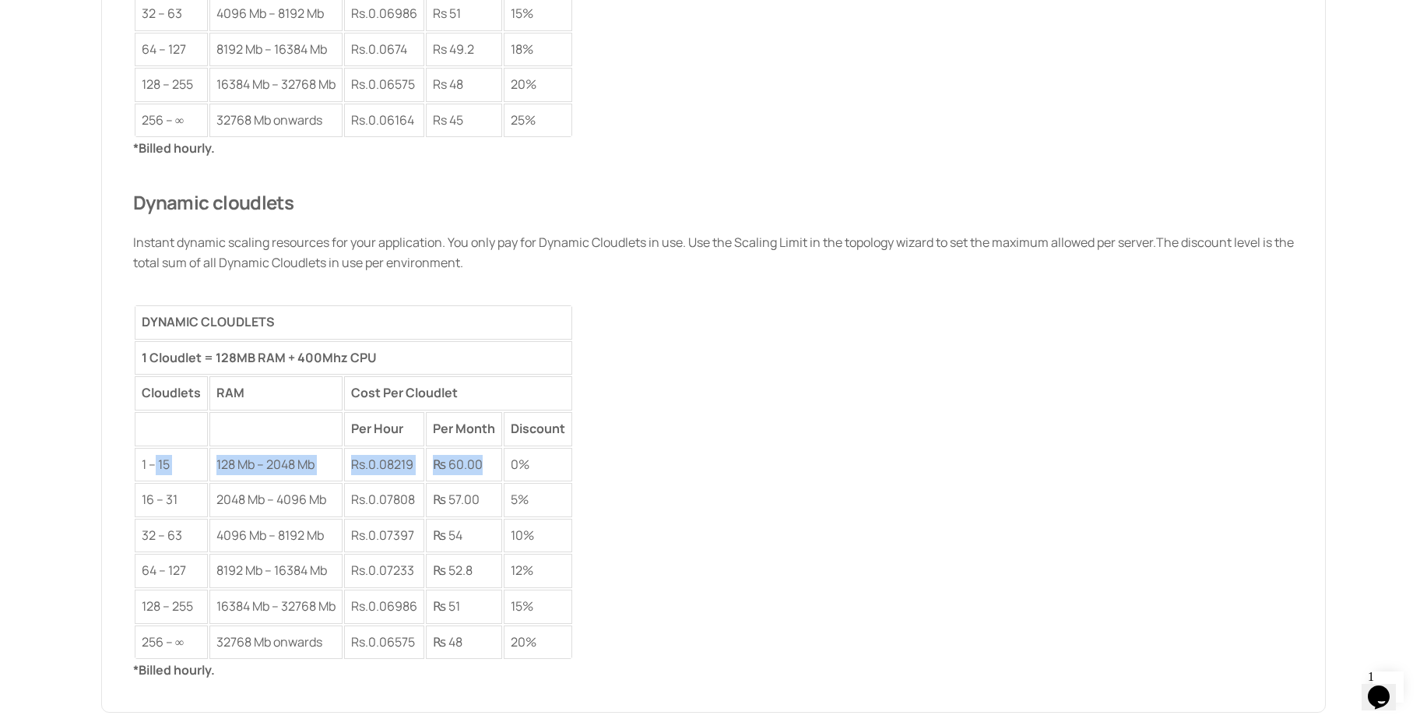
drag, startPoint x: 155, startPoint y: 464, endPoint x: 597, endPoint y: 448, distance: 442.5
click at [671, 431] on div "*Billed hourly. Dynamic cloudlets Instant dynamic scaling resources for your ap…" at bounding box center [713, 410] width 1161 height 542
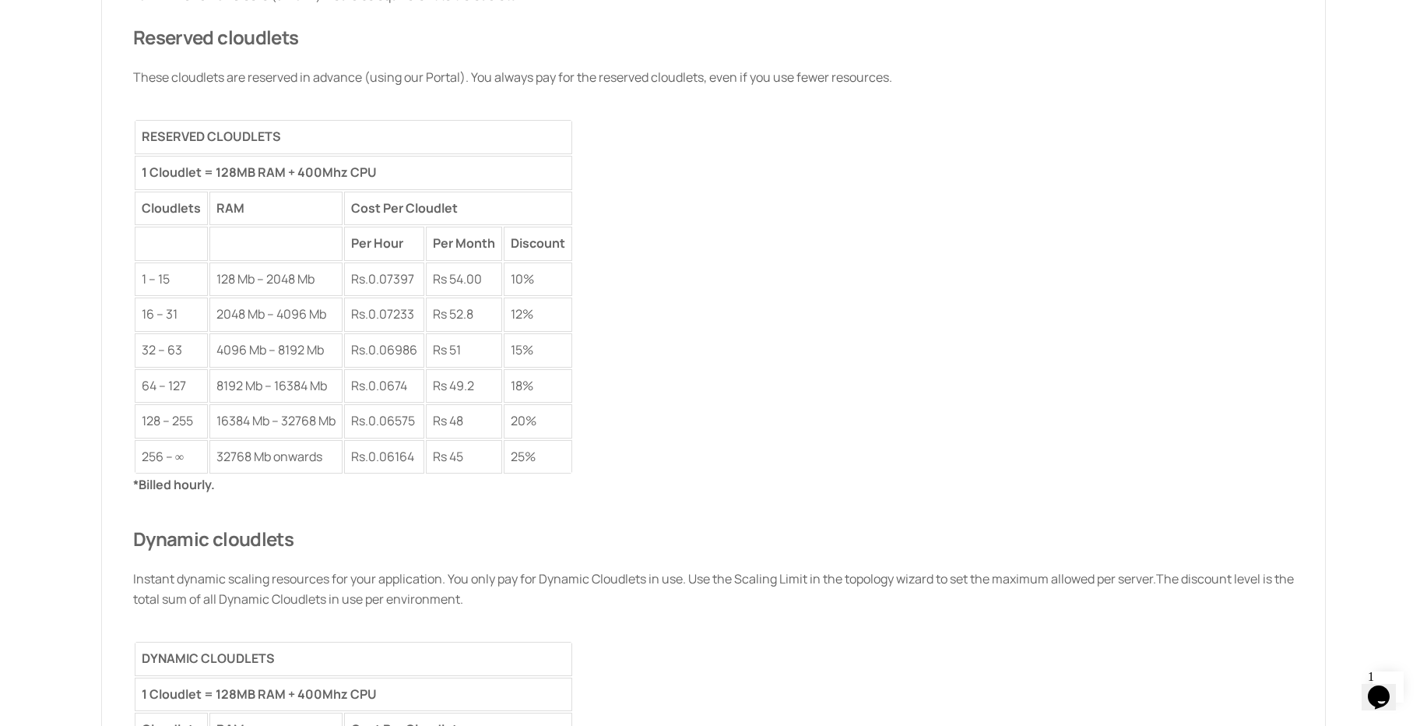
scroll to position [1851, 0]
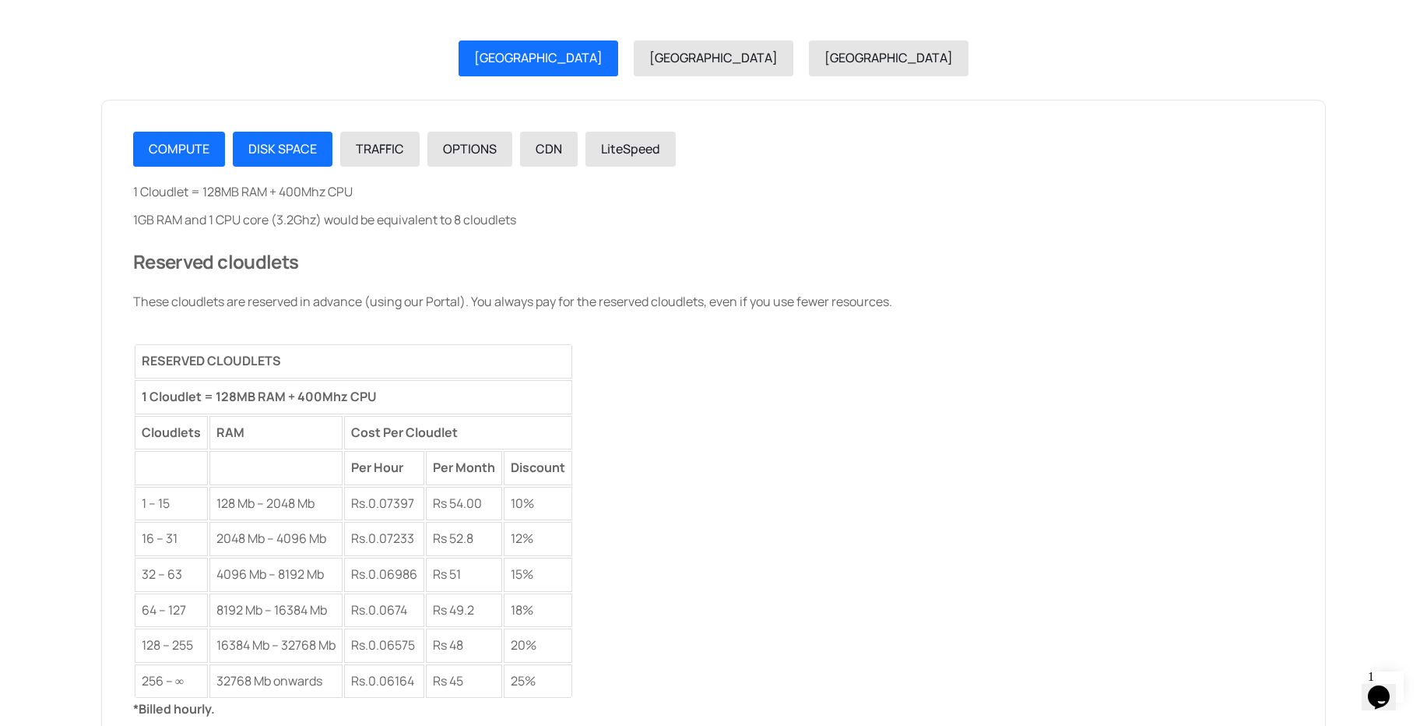
click at [252, 160] on link "DISK SPACE" at bounding box center [283, 150] width 100 height 36
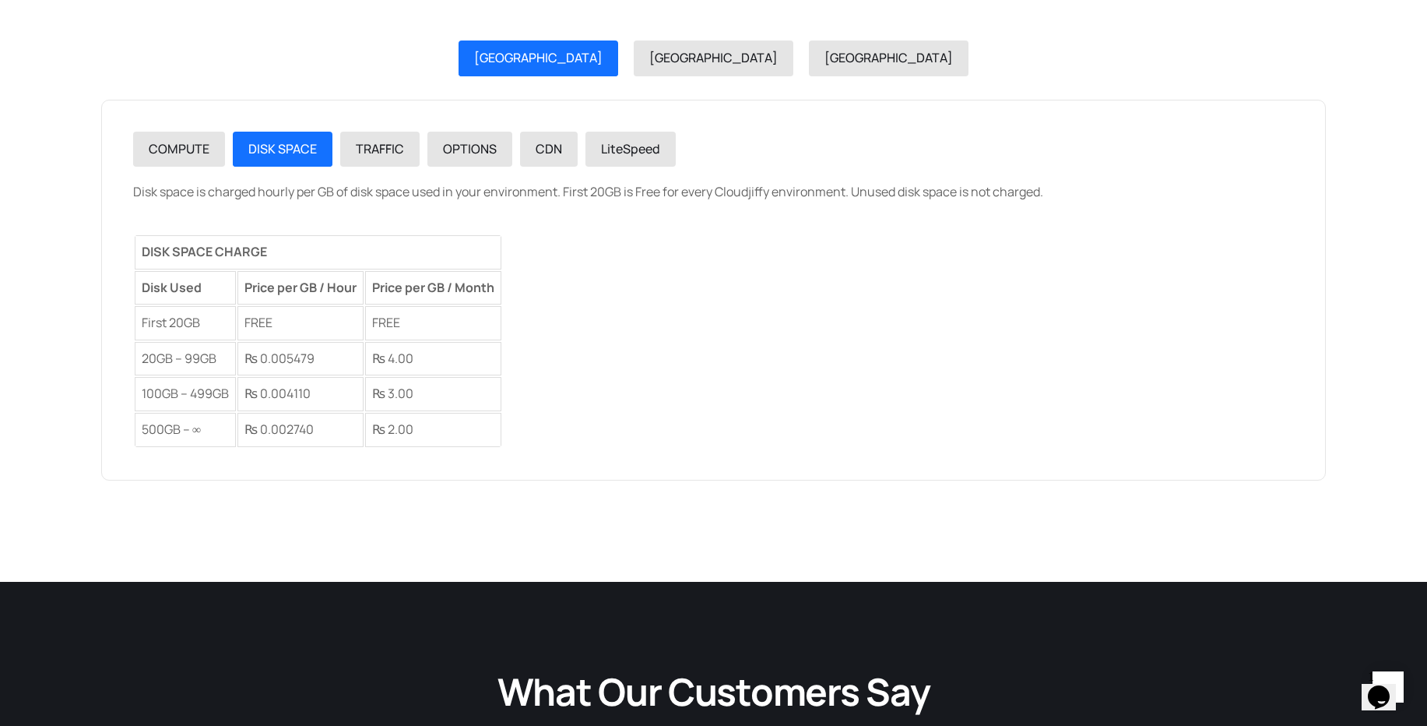
click at [324, 318] on td "FREE" at bounding box center [300, 323] width 126 height 34
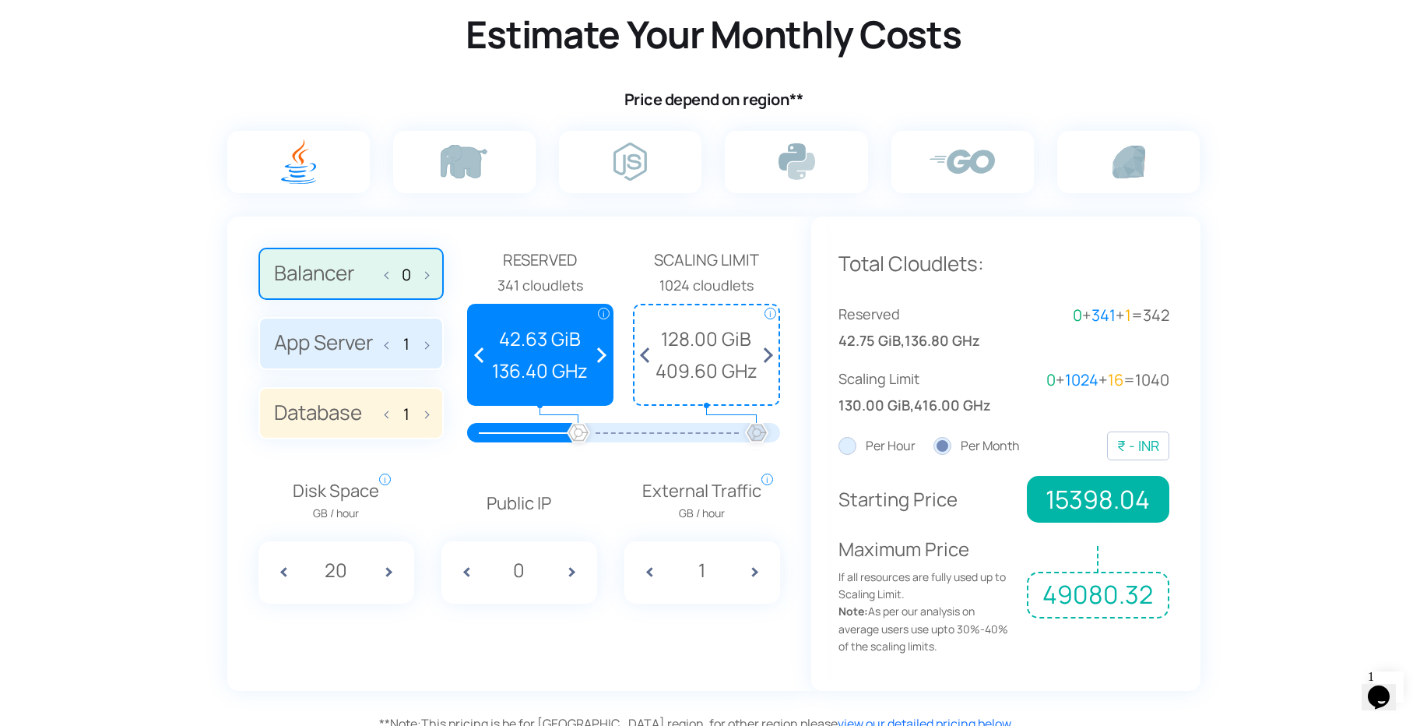
scroll to position [1010, 0]
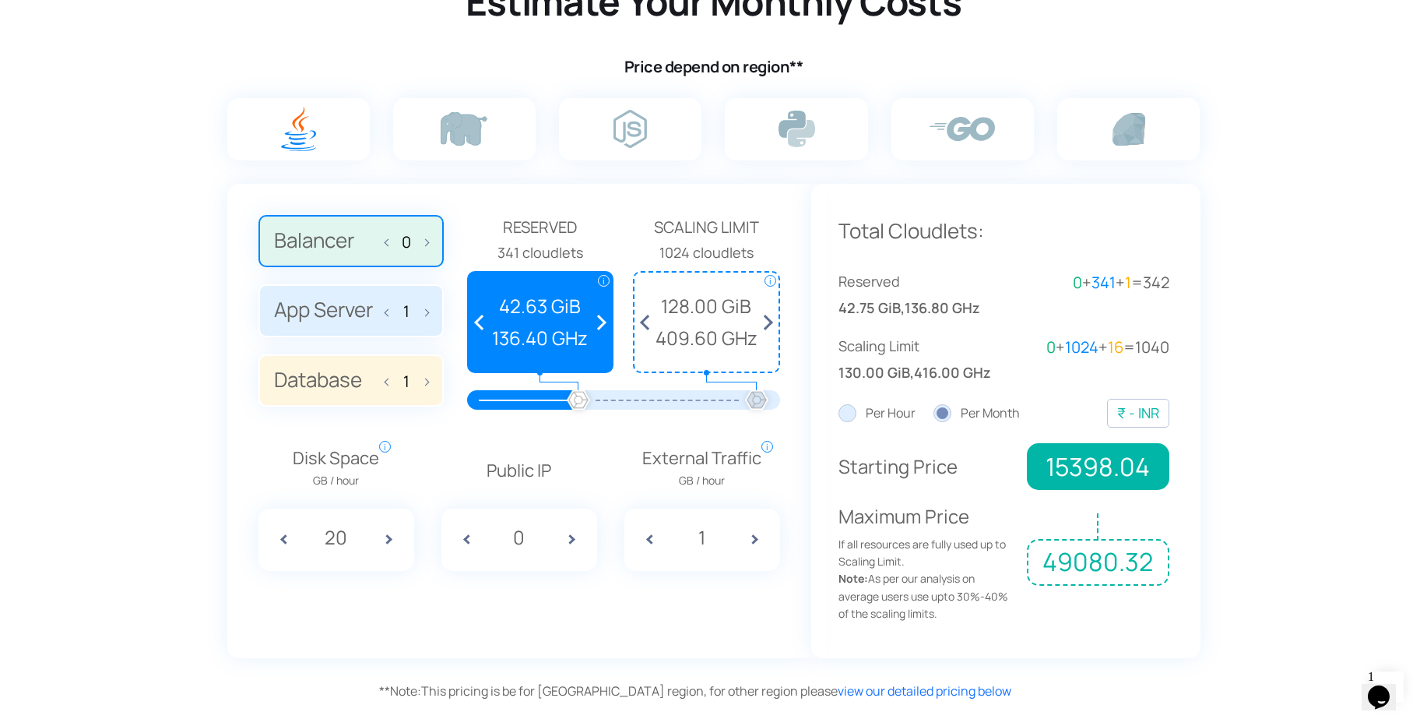
click at [364, 303] on label "App Server 1" at bounding box center [350, 310] width 185 height 53
click at [0, 0] on input "App Server 1" at bounding box center [0, 0] width 0 height 0
click at [375, 367] on label "Database 1" at bounding box center [350, 380] width 185 height 53
click at [0, 0] on input "Database 1" at bounding box center [0, 0] width 0 height 0
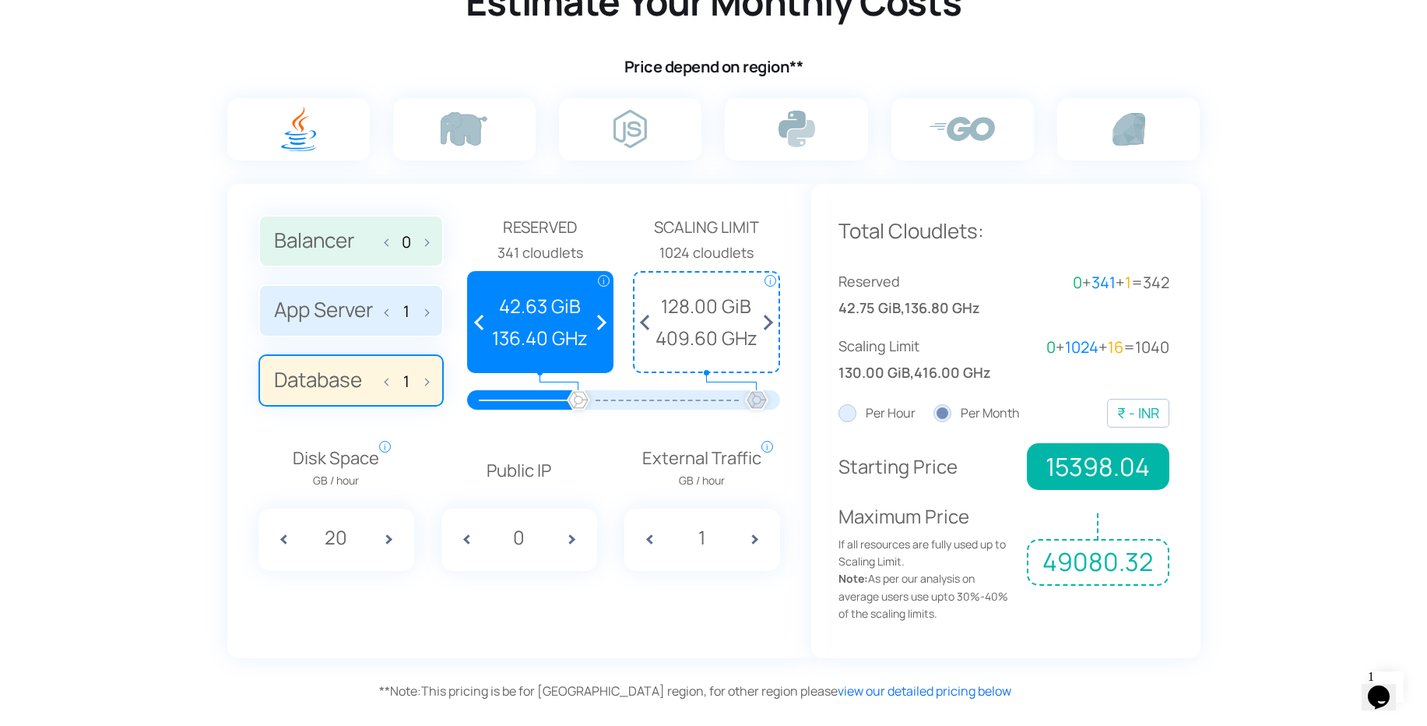
drag, startPoint x: 581, startPoint y: 399, endPoint x: 700, endPoint y: 396, distance: 119.2
click at [638, 399] on div at bounding box center [624, 399] width 266 height 19
drag, startPoint x: 751, startPoint y: 390, endPoint x: 431, endPoint y: 427, distance: 323.0
click at [611, 392] on div at bounding box center [624, 399] width 266 height 19
click at [389, 526] on span at bounding box center [394, 539] width 39 height 62
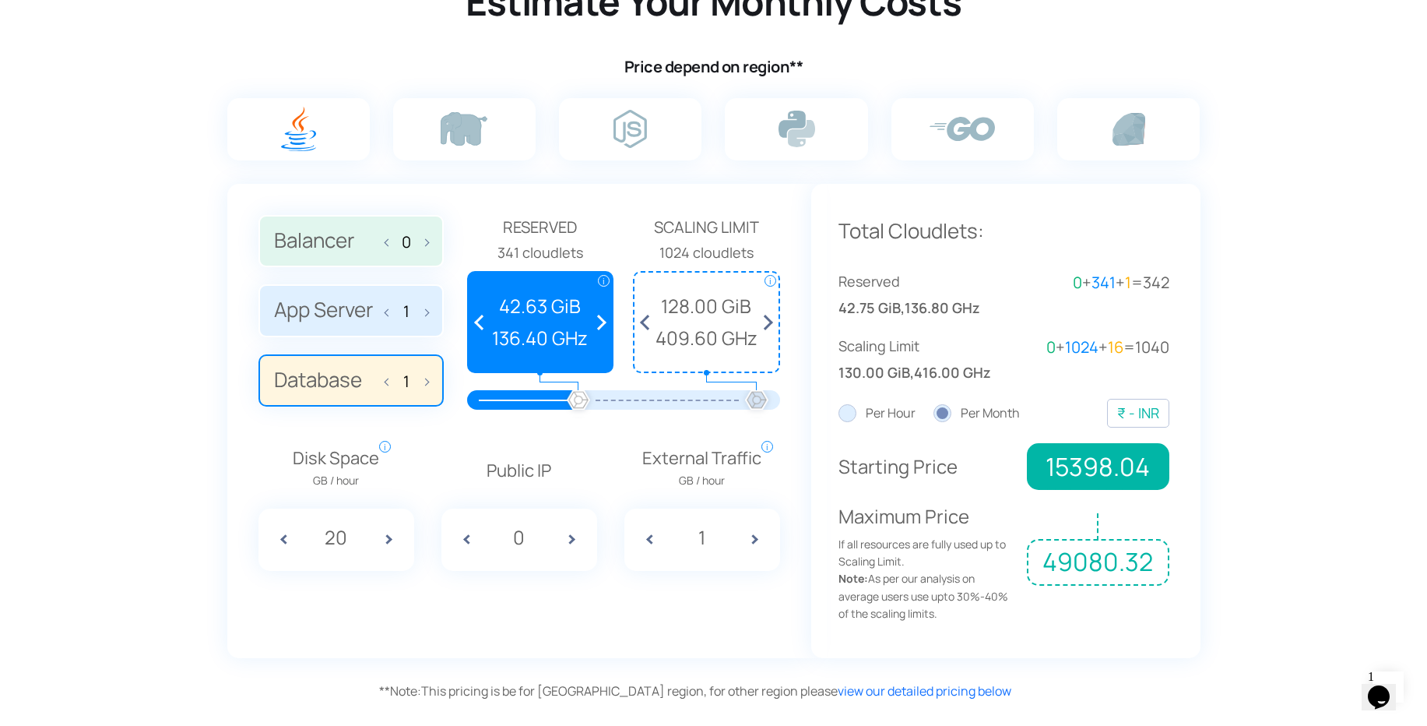
click at [389, 529] on span at bounding box center [394, 539] width 39 height 62
click at [476, 543] on span at bounding box center [460, 539] width 39 height 62
click at [575, 543] on span at bounding box center [577, 539] width 39 height 62
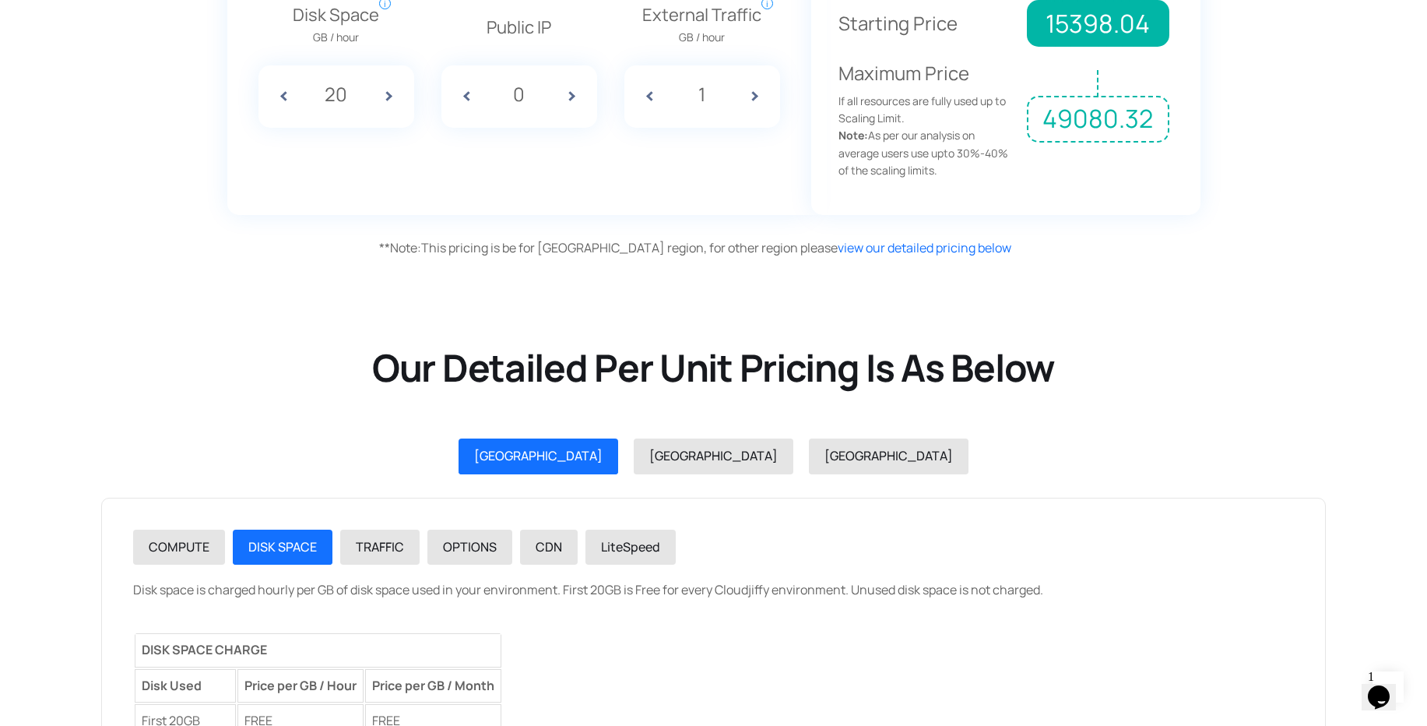
scroll to position [1401, 0]
